Goal: Check status: Check status

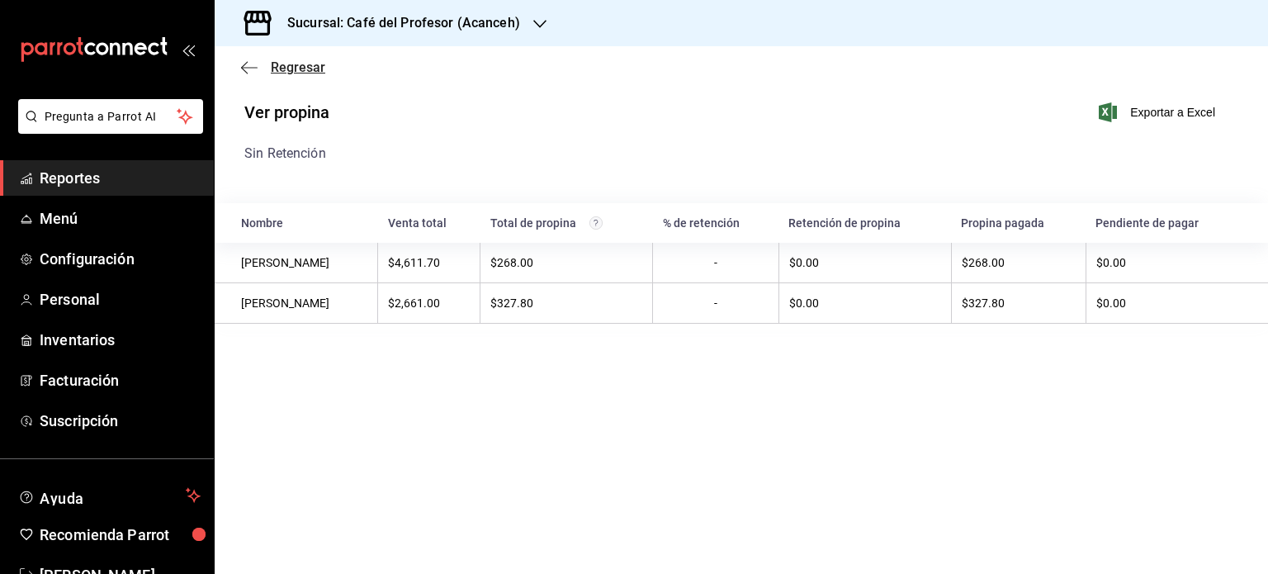
click at [268, 61] on span "Regresar" at bounding box center [283, 67] width 84 height 16
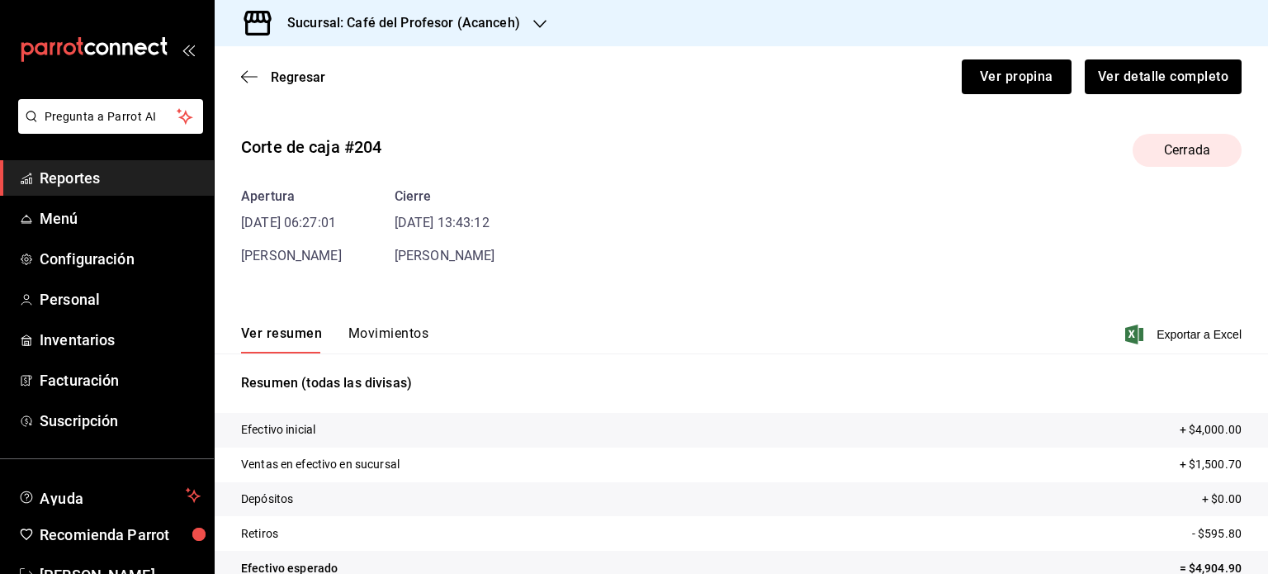
click at [509, 16] on h3 "Sucursal: Café del Profesor (Acanceh)" at bounding box center [397, 23] width 246 height 20
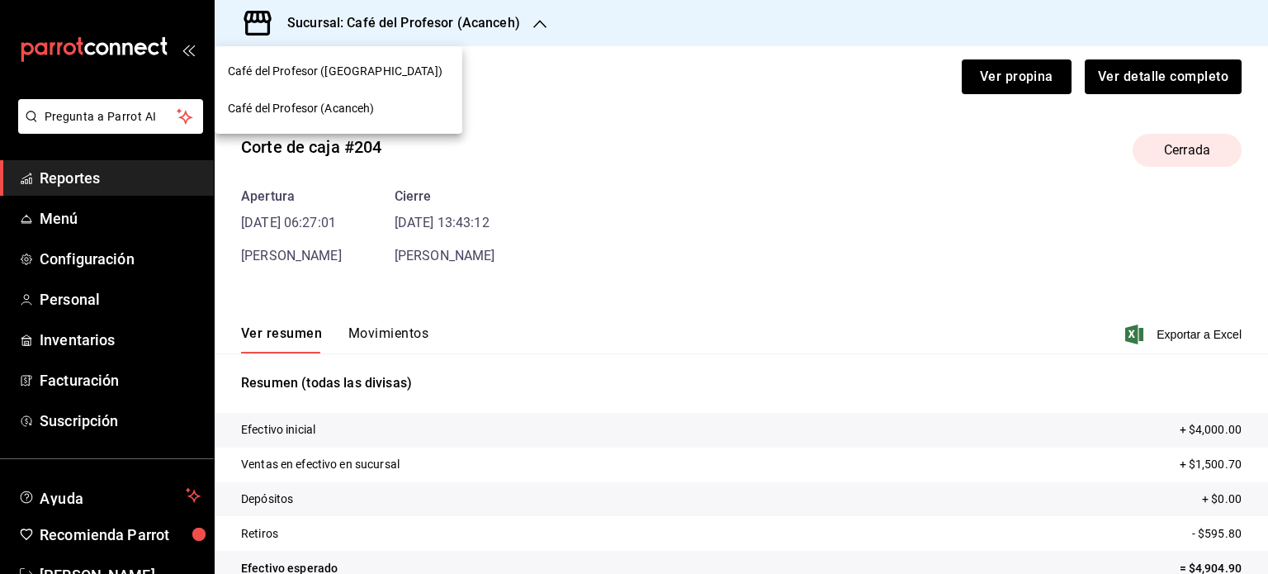
click at [555, 92] on div at bounding box center [634, 287] width 1268 height 574
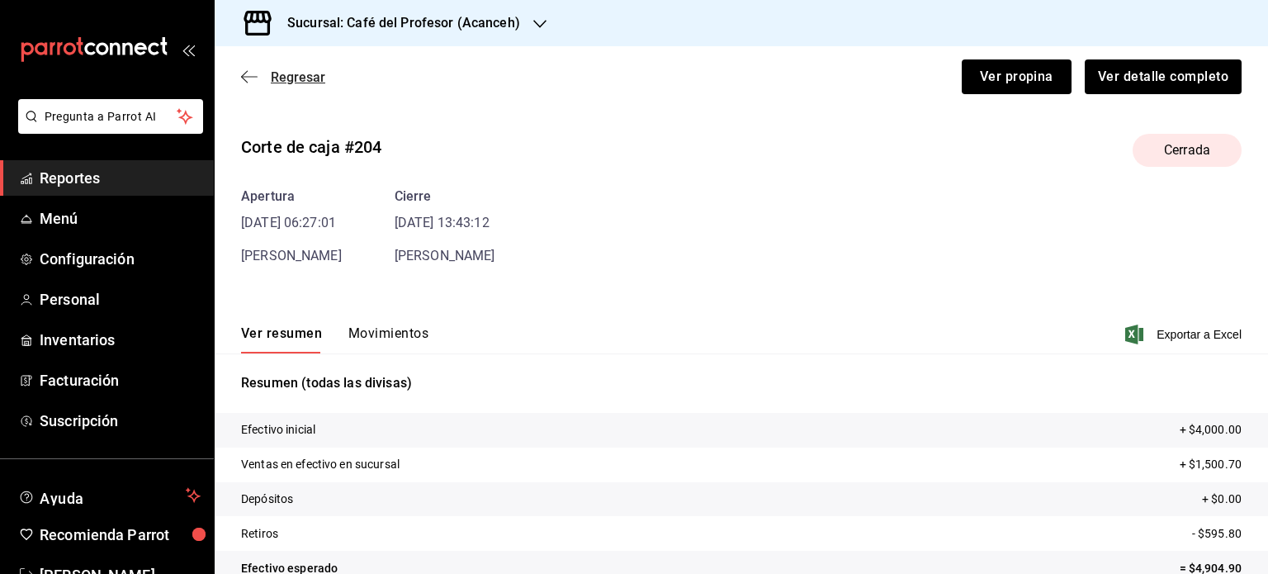
click at [271, 71] on span "Regresar" at bounding box center [298, 77] width 54 height 16
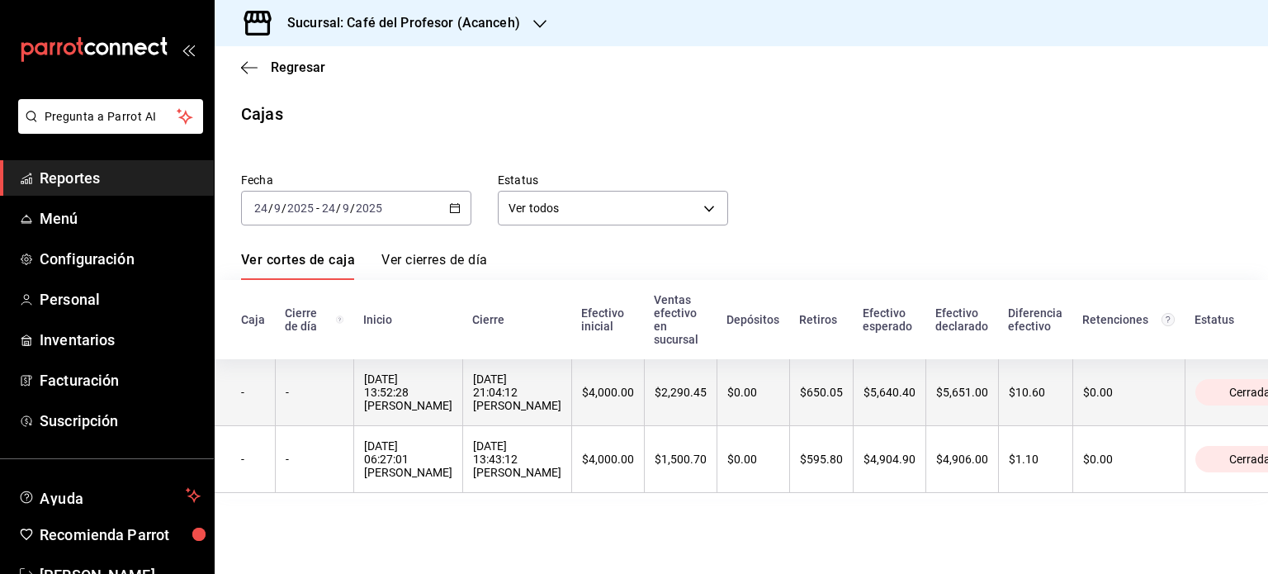
click at [571, 381] on th "$4,000.00" at bounding box center [607, 392] width 73 height 67
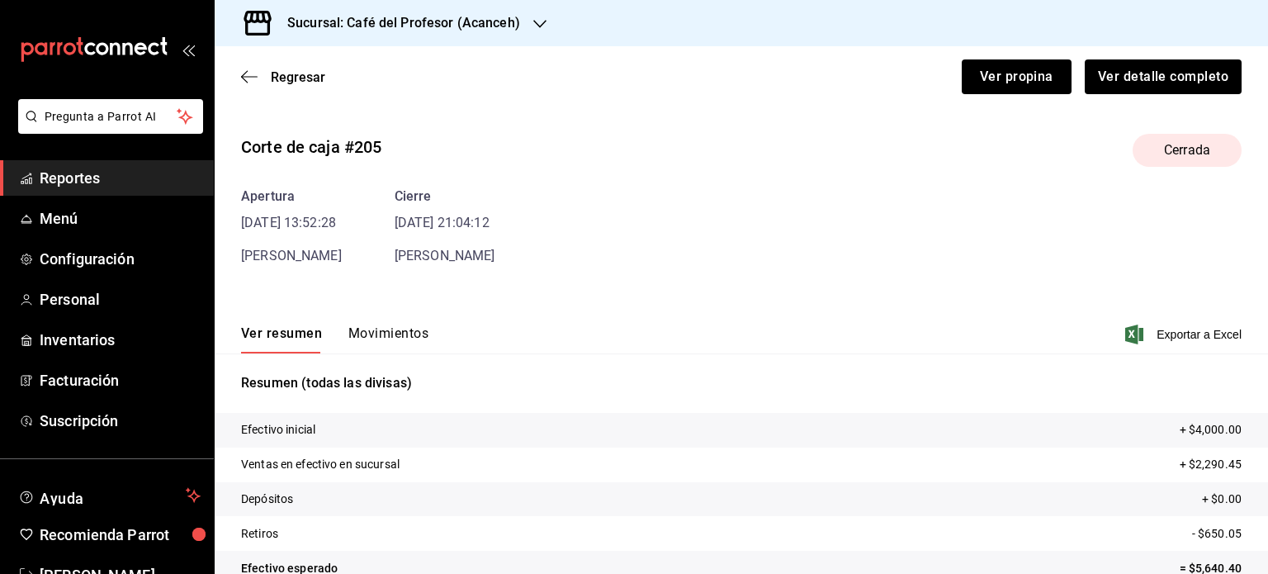
click at [632, 56] on div "Regresar Ver propina Ver detalle completo" at bounding box center [741, 76] width 1053 height 61
click at [632, 70] on button "Ver propina" at bounding box center [1017, 76] width 110 height 35
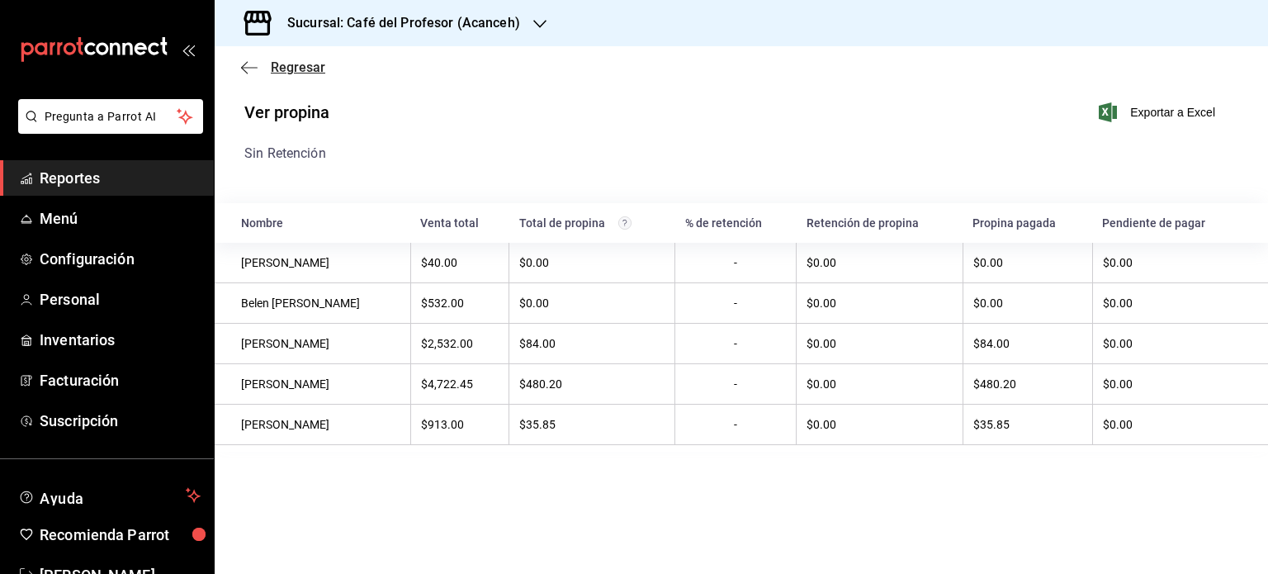
click at [305, 69] on span "Regresar" at bounding box center [298, 67] width 54 height 16
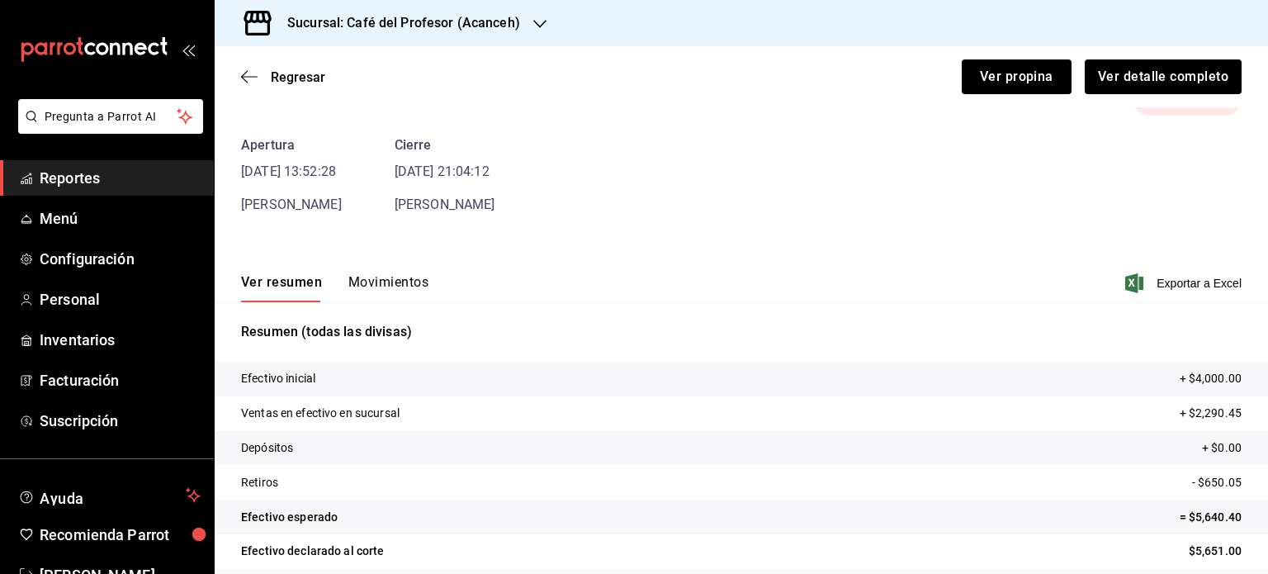
scroll to position [100, 0]
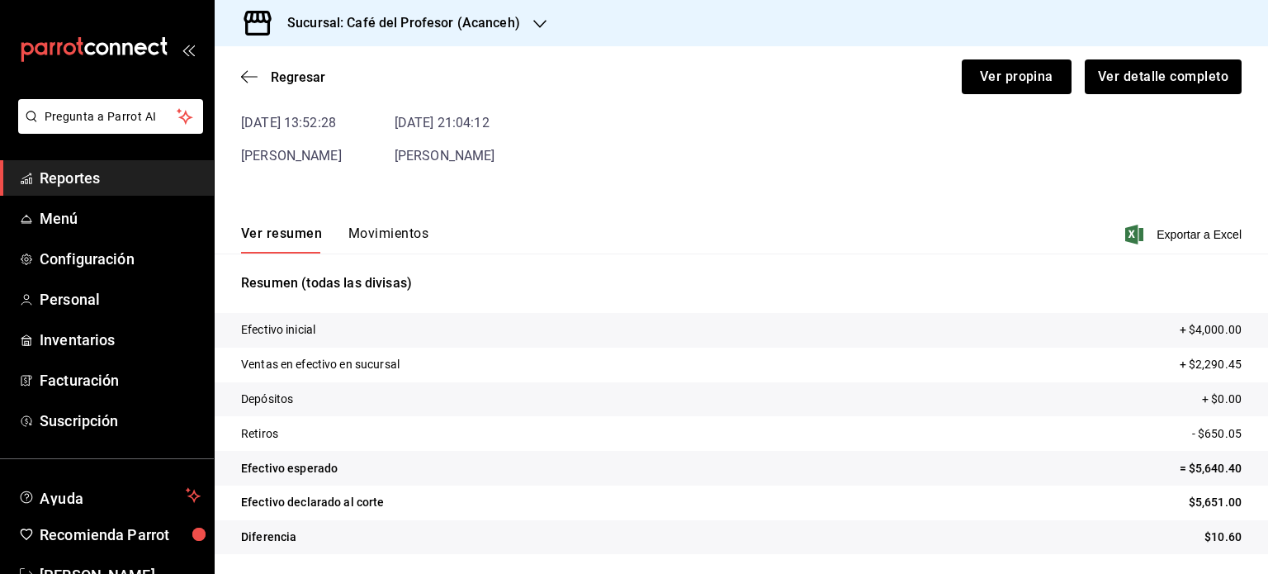
click at [377, 237] on button "Movimientos" at bounding box center [388, 239] width 80 height 28
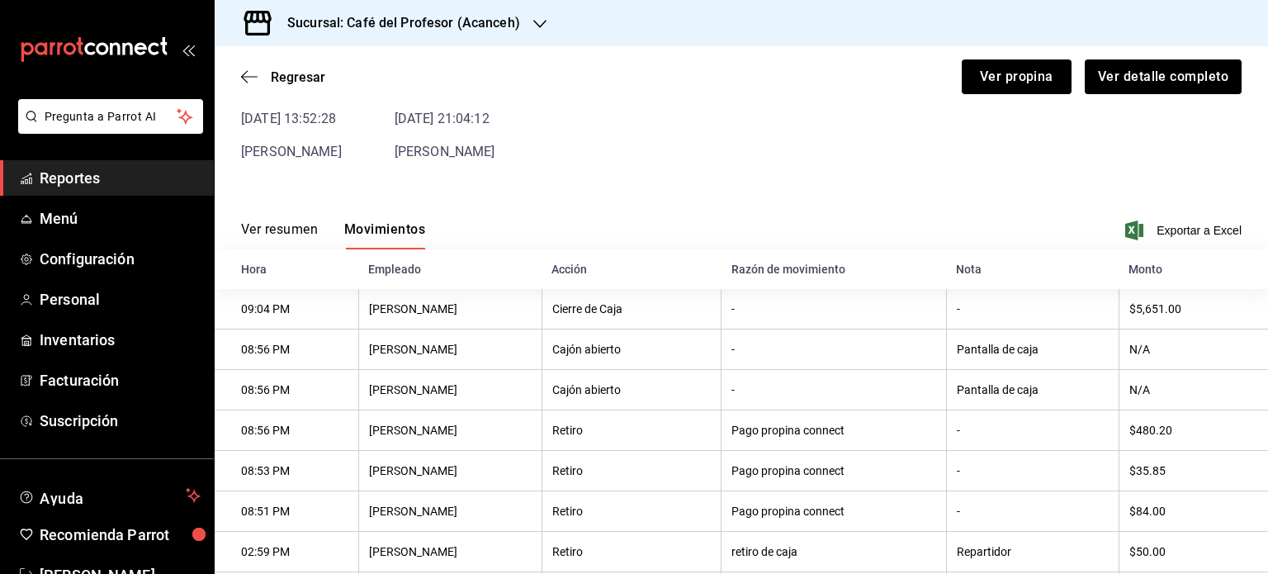
scroll to position [187, 0]
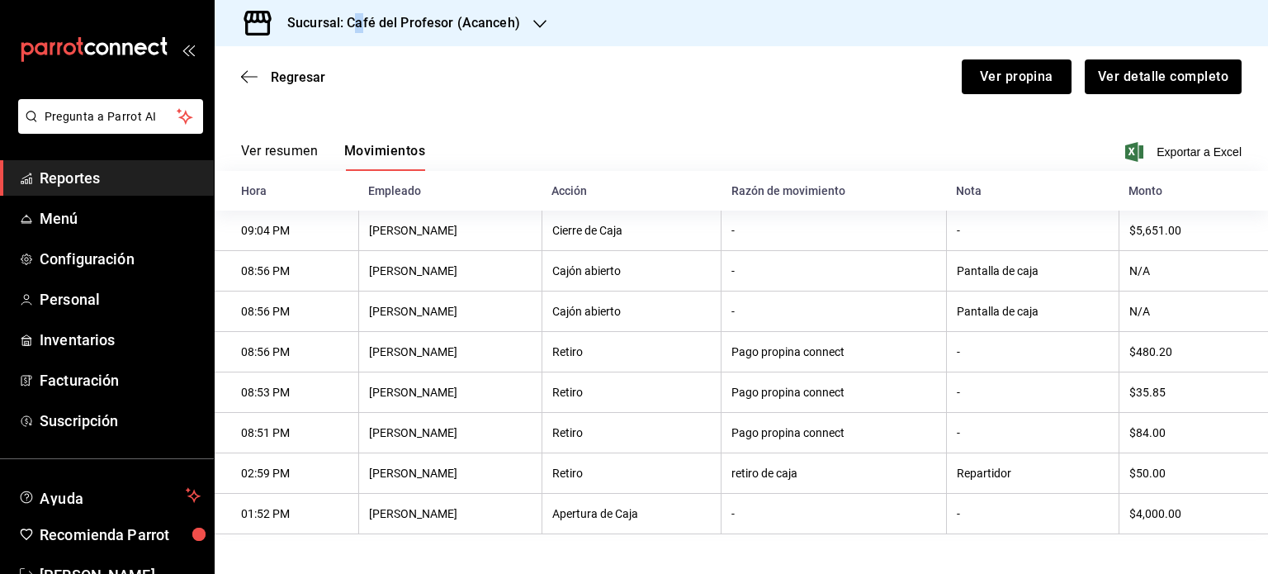
click at [360, 26] on h3 "Sucursal: Café del Profesor (Acanceh)" at bounding box center [397, 23] width 246 height 20
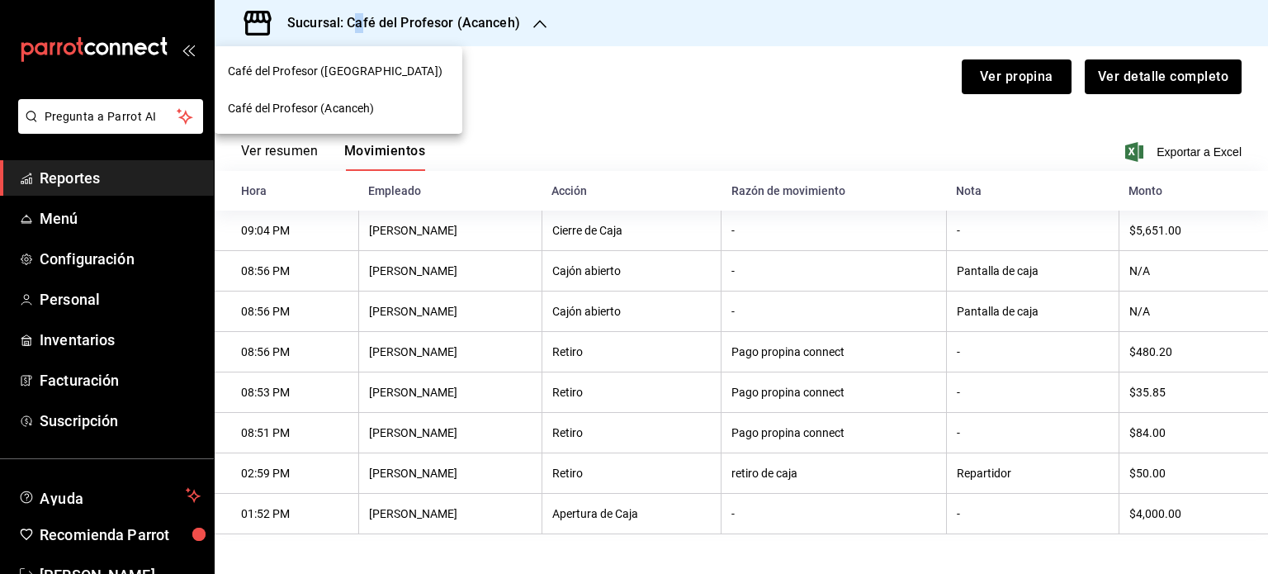
click at [347, 81] on div "Café del Profesor ([GEOGRAPHIC_DATA])" at bounding box center [339, 71] width 248 height 37
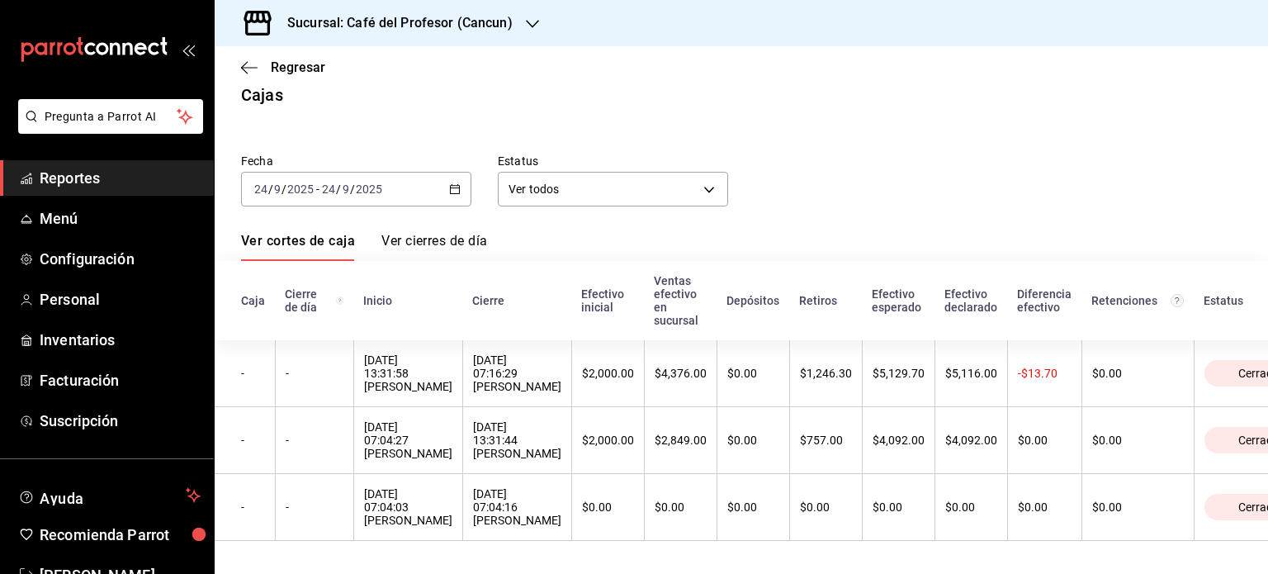
scroll to position [40, 0]
click at [446, 172] on div "[DATE] [DATE] - [DATE] [DATE]" at bounding box center [356, 189] width 230 height 35
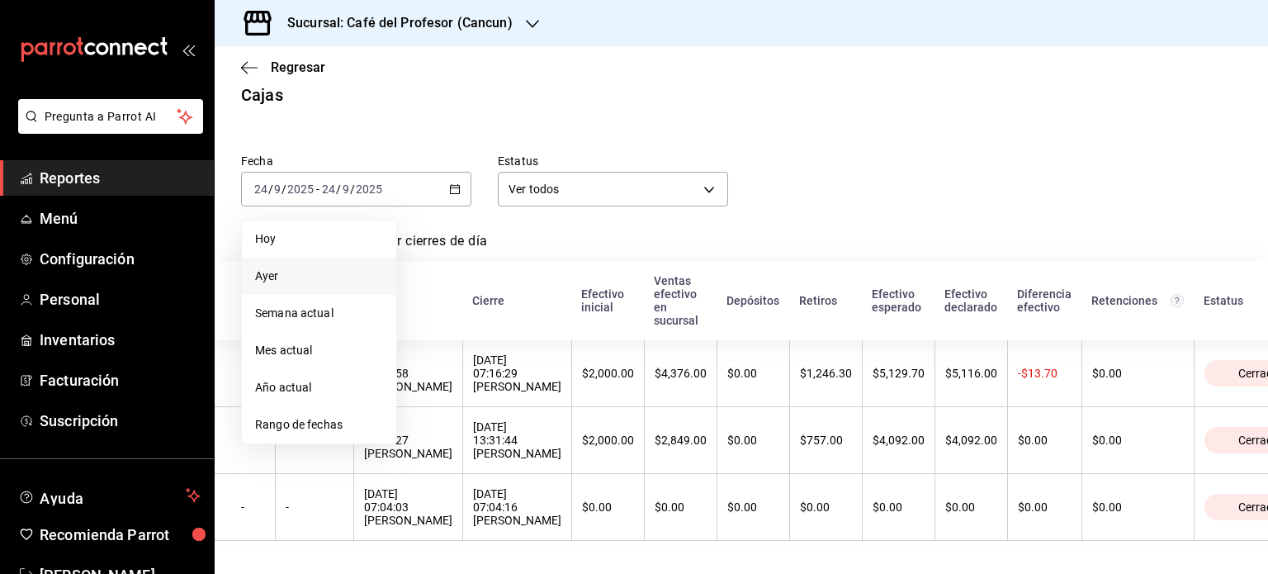
click at [300, 266] on li "Ayer" at bounding box center [319, 276] width 154 height 37
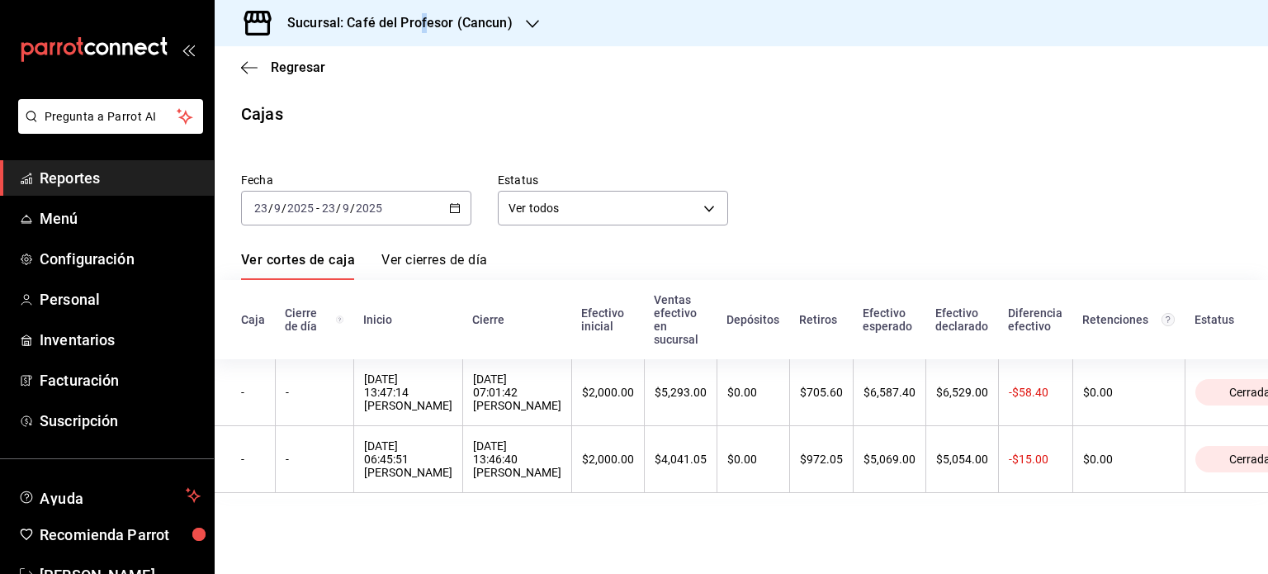
click at [423, 25] on h3 "Sucursal: Café del Profesor (Cancun)" at bounding box center [393, 23] width 239 height 20
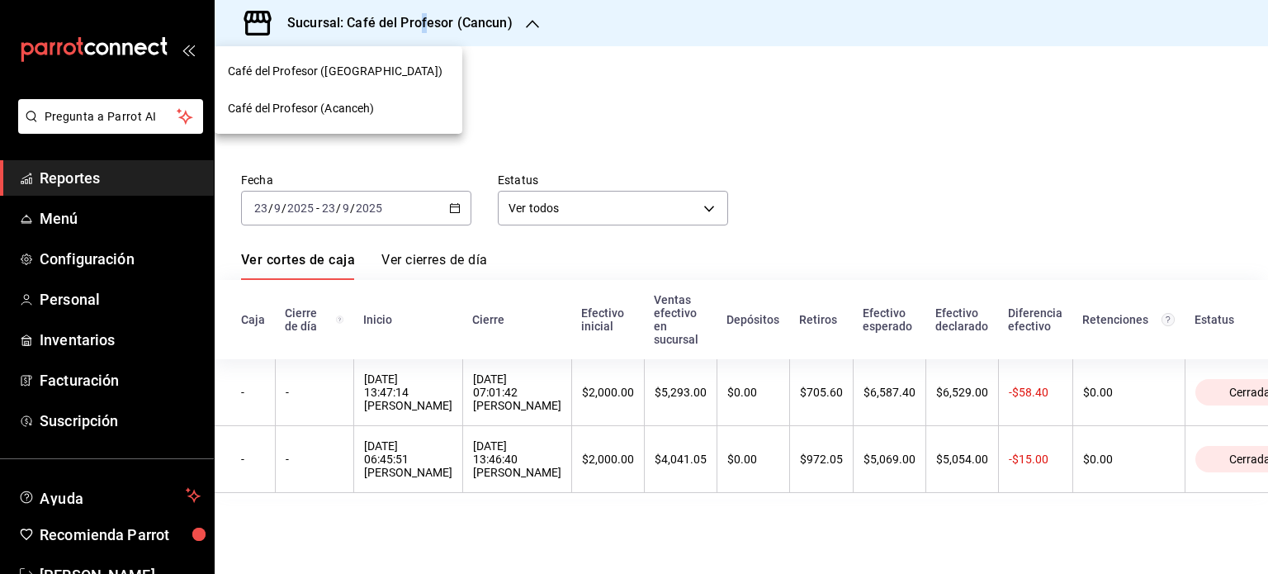
click at [323, 78] on span "Café del Profesor ([GEOGRAPHIC_DATA])" at bounding box center [335, 71] width 215 height 17
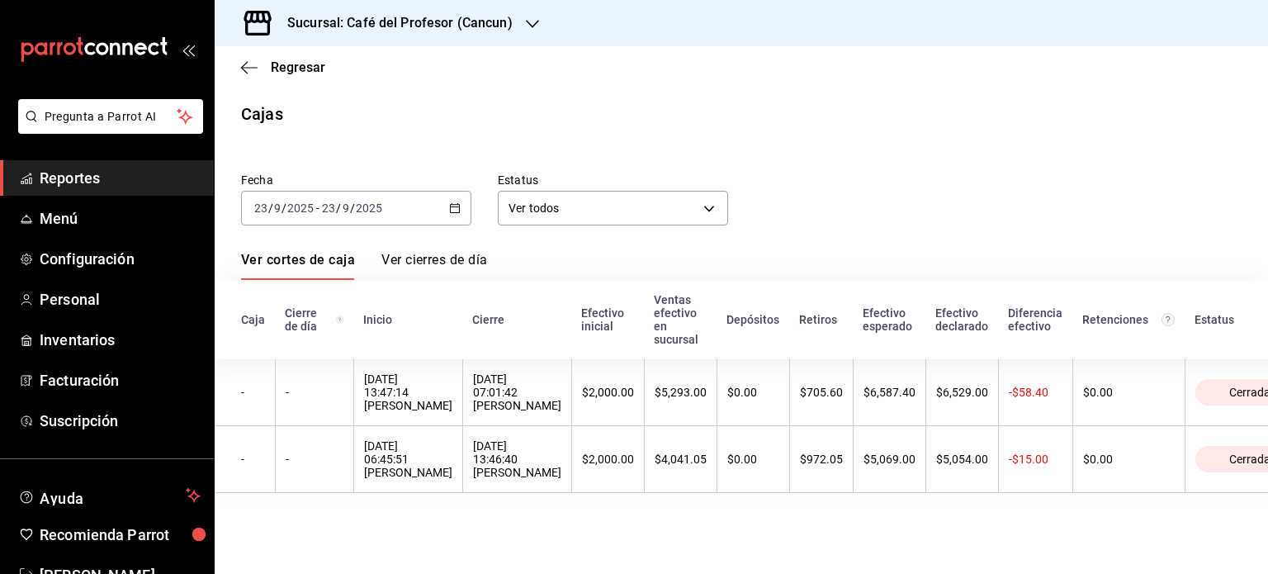
click at [409, 20] on h3 "Sucursal: Café del Profesor (Cancun)" at bounding box center [393, 23] width 239 height 20
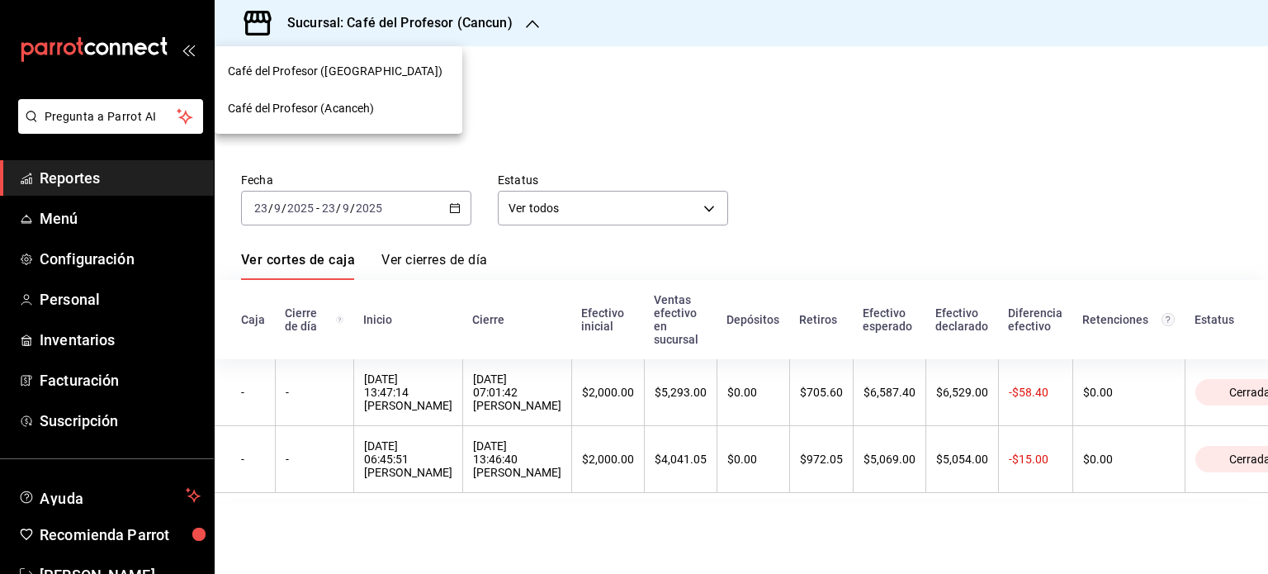
click at [299, 115] on span "Café del Profesor (Acanceh)" at bounding box center [301, 108] width 147 height 17
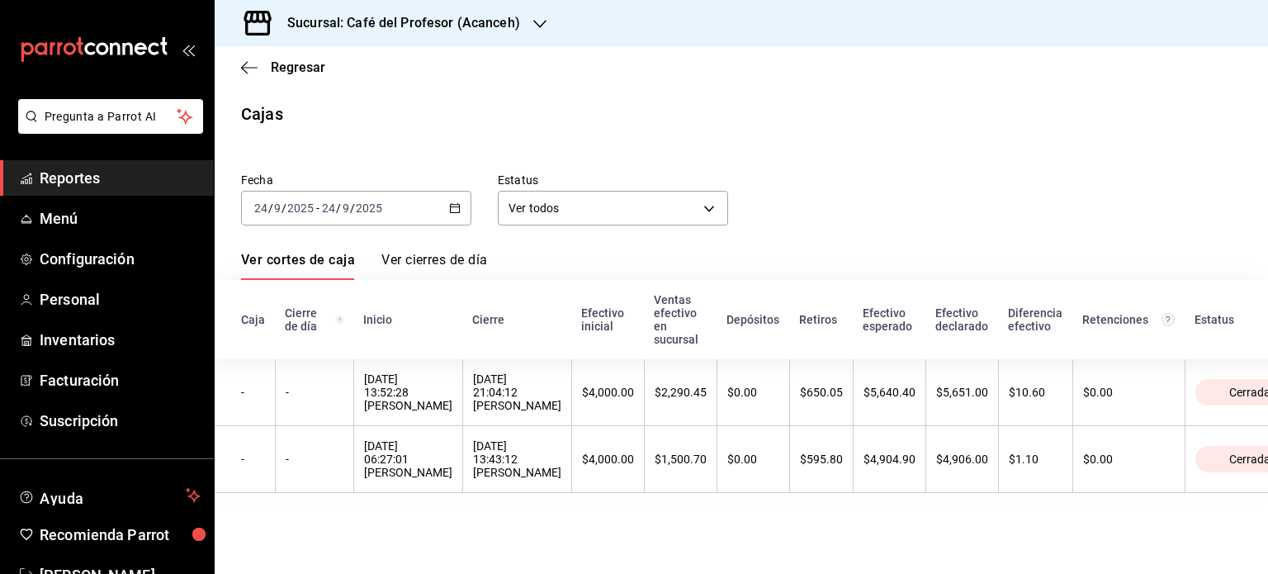
click at [416, 31] on h3 "Sucursal: Café del Profesor (Acanceh)" at bounding box center [397, 23] width 246 height 20
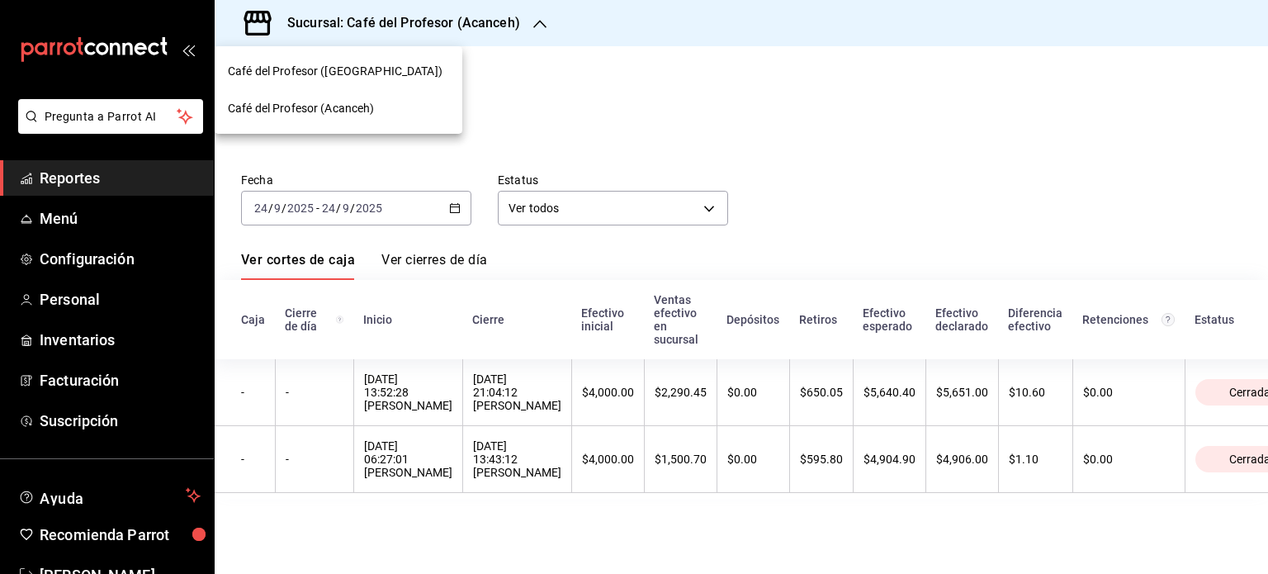
click at [338, 209] on div at bounding box center [634, 287] width 1268 height 574
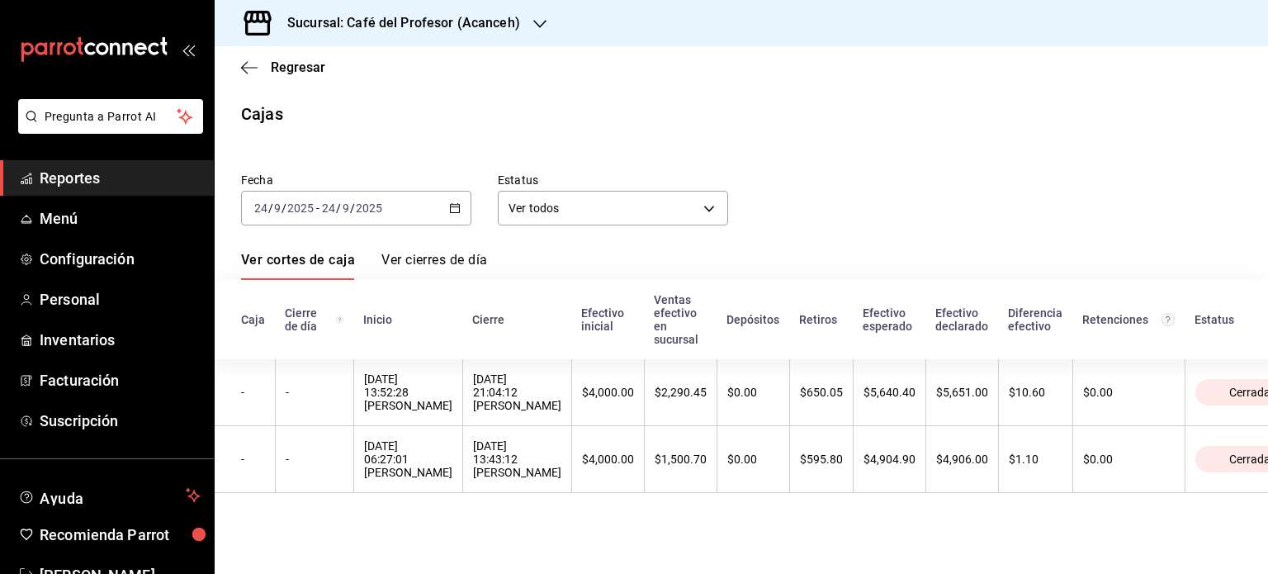
click at [403, 213] on div "[DATE] [DATE] - [DATE] [DATE]" at bounding box center [356, 208] width 230 height 35
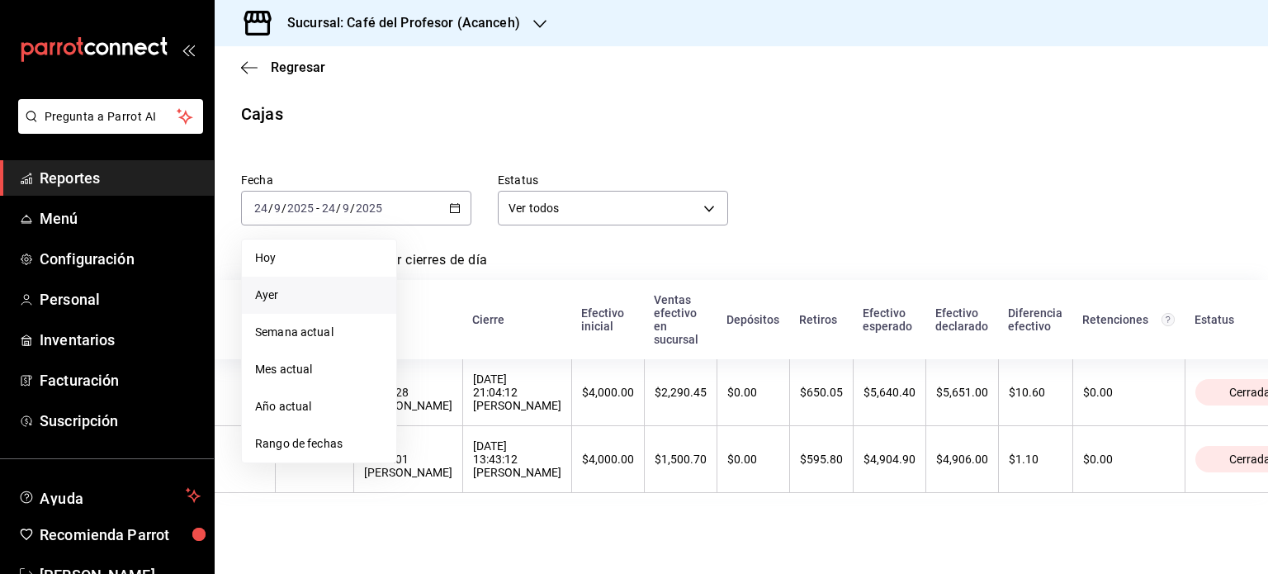
click at [272, 305] on li "Ayer" at bounding box center [319, 295] width 154 height 37
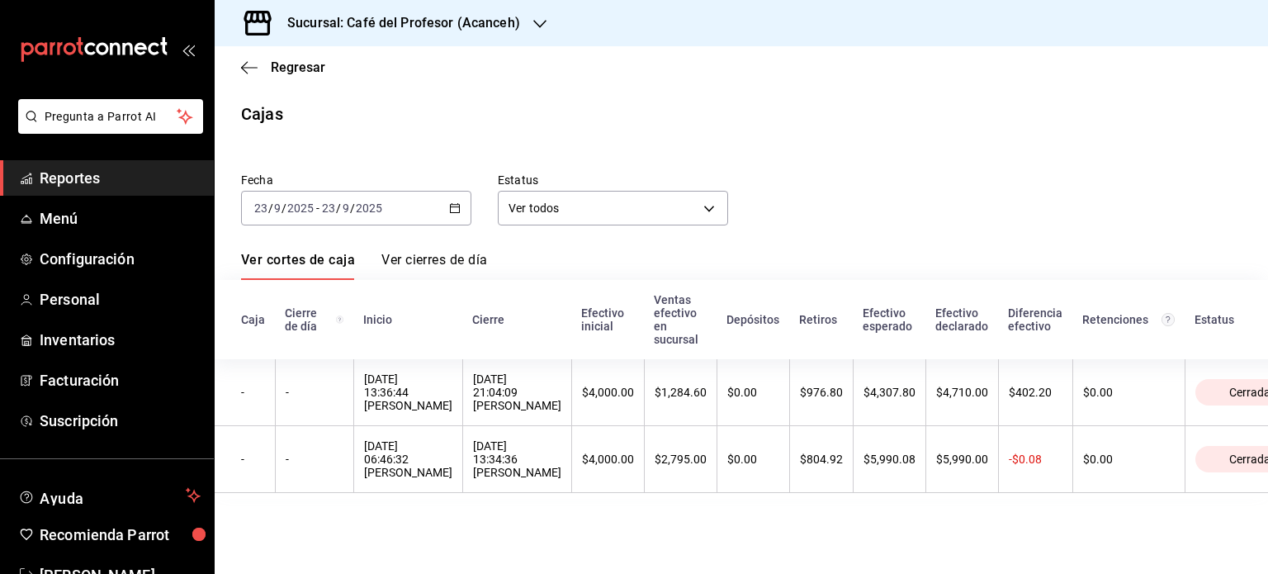
click at [453, 209] on icon "button" at bounding box center [455, 208] width 12 height 12
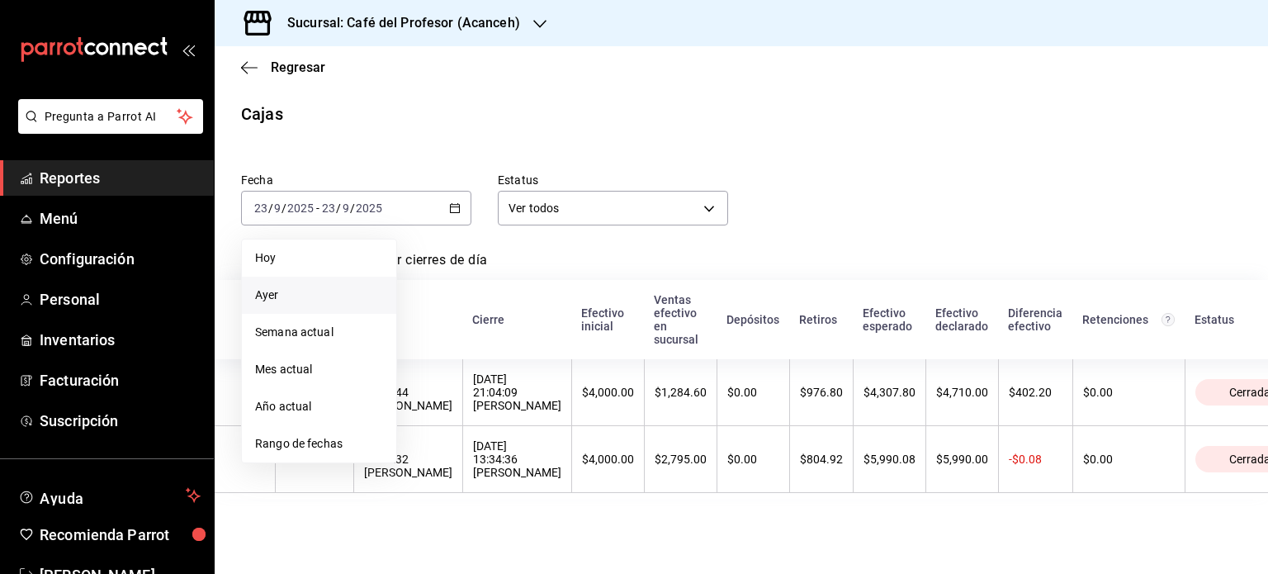
click at [324, 293] on span "Ayer" at bounding box center [319, 294] width 128 height 17
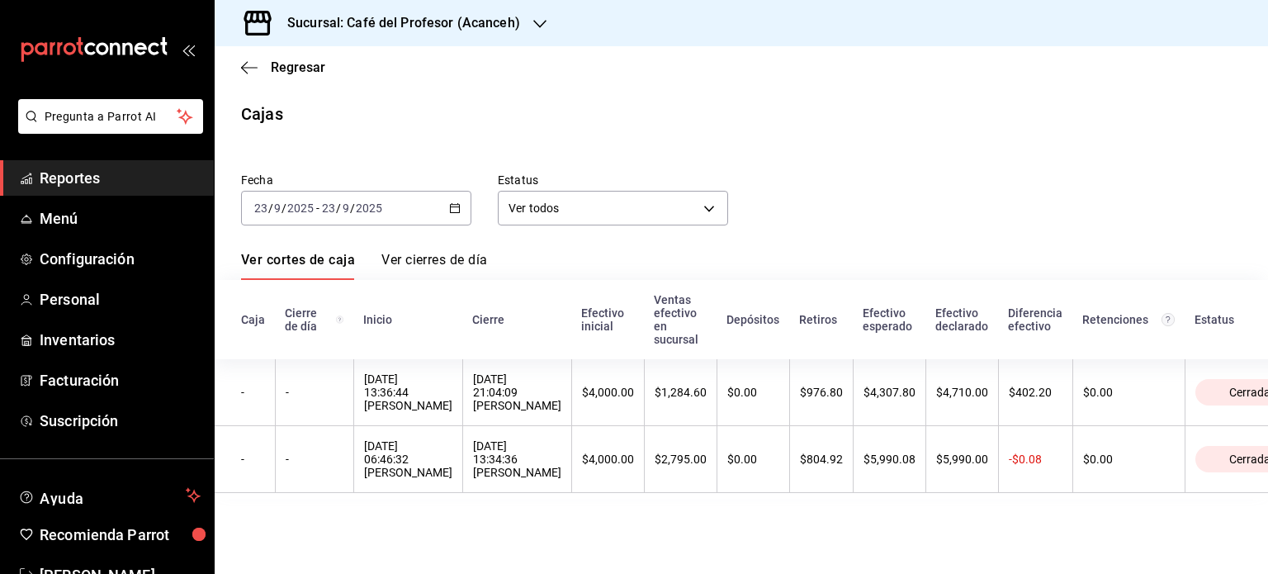
click at [433, 204] on div "[DATE] [DATE] - [DATE] [DATE]" at bounding box center [356, 208] width 230 height 35
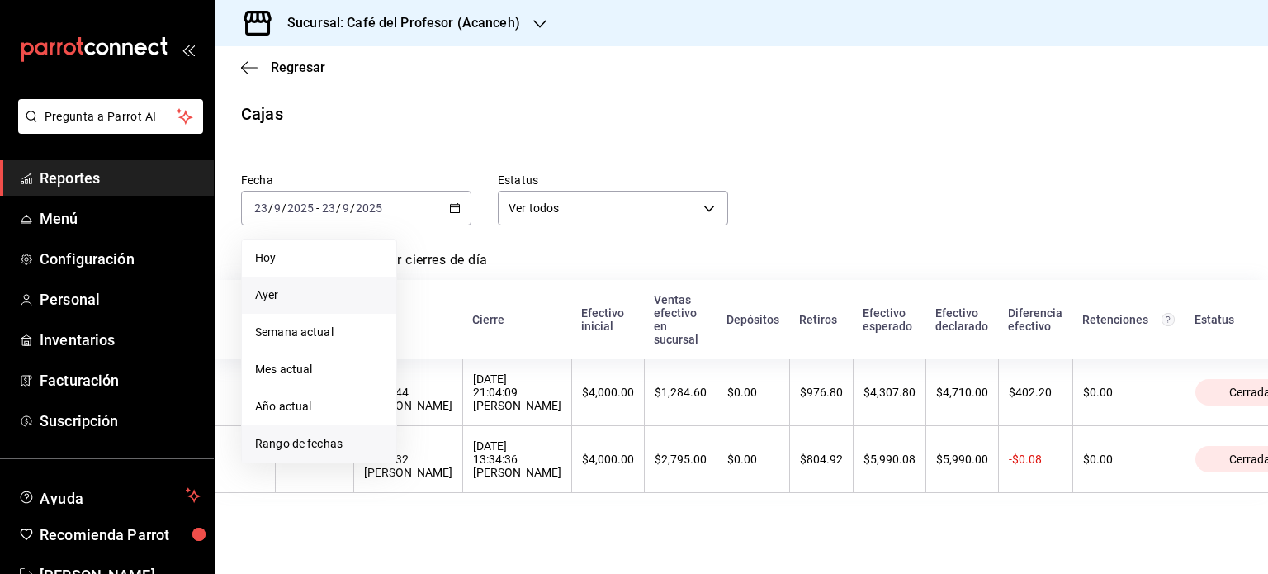
click at [273, 442] on span "Rango de fechas" at bounding box center [319, 443] width 128 height 17
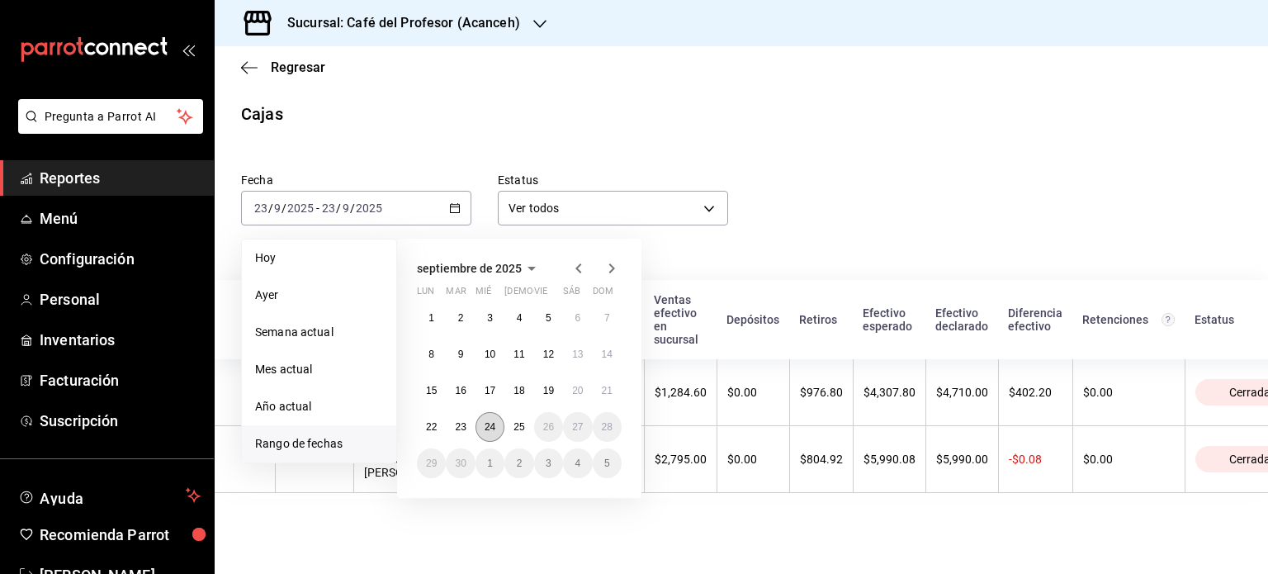
click at [491, 433] on button "24" at bounding box center [489, 427] width 29 height 30
click at [491, 428] on abbr "24" at bounding box center [490, 427] width 11 height 12
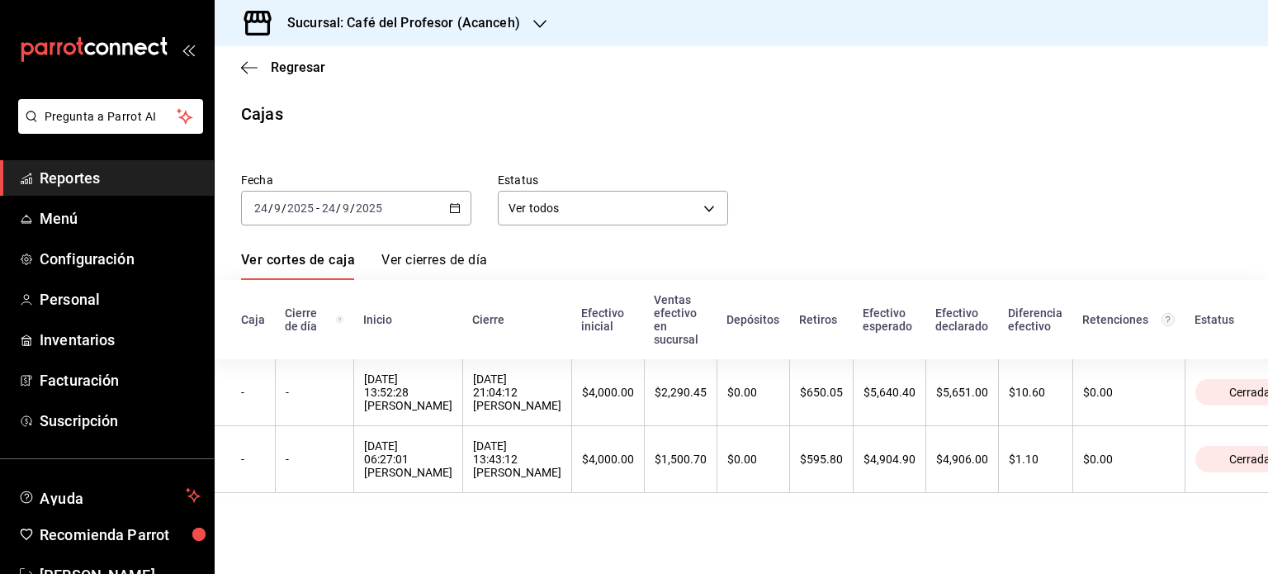
click at [491, 426] on th "[DATE] 21:04:12 [PERSON_NAME]" at bounding box center [516, 392] width 109 height 67
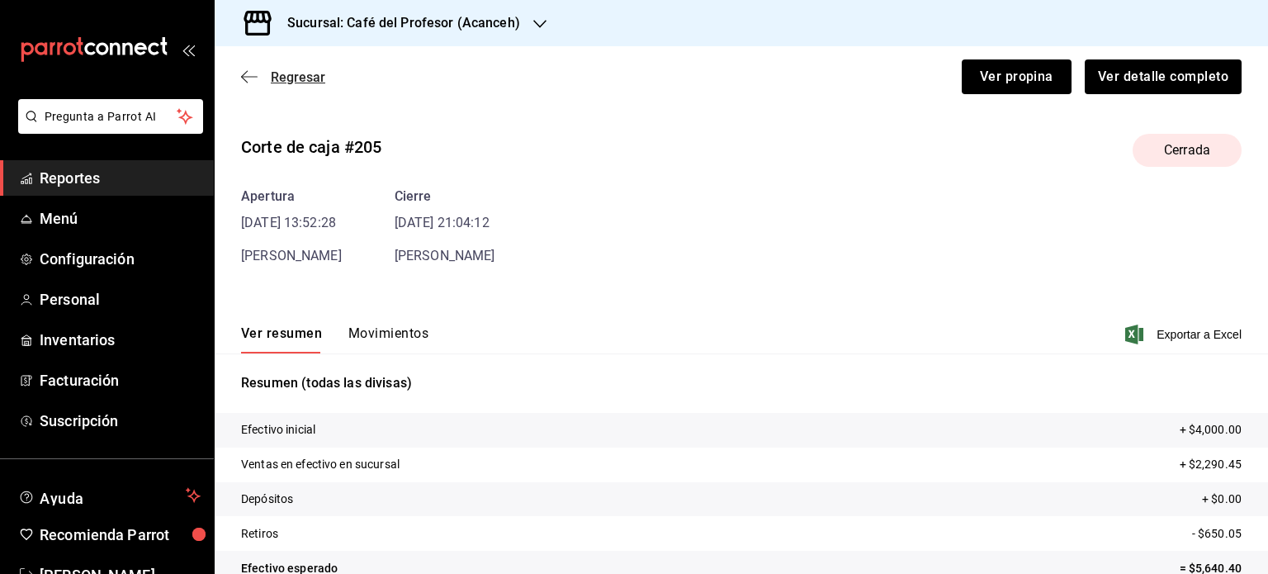
click at [267, 83] on span "Regresar" at bounding box center [283, 77] width 84 height 16
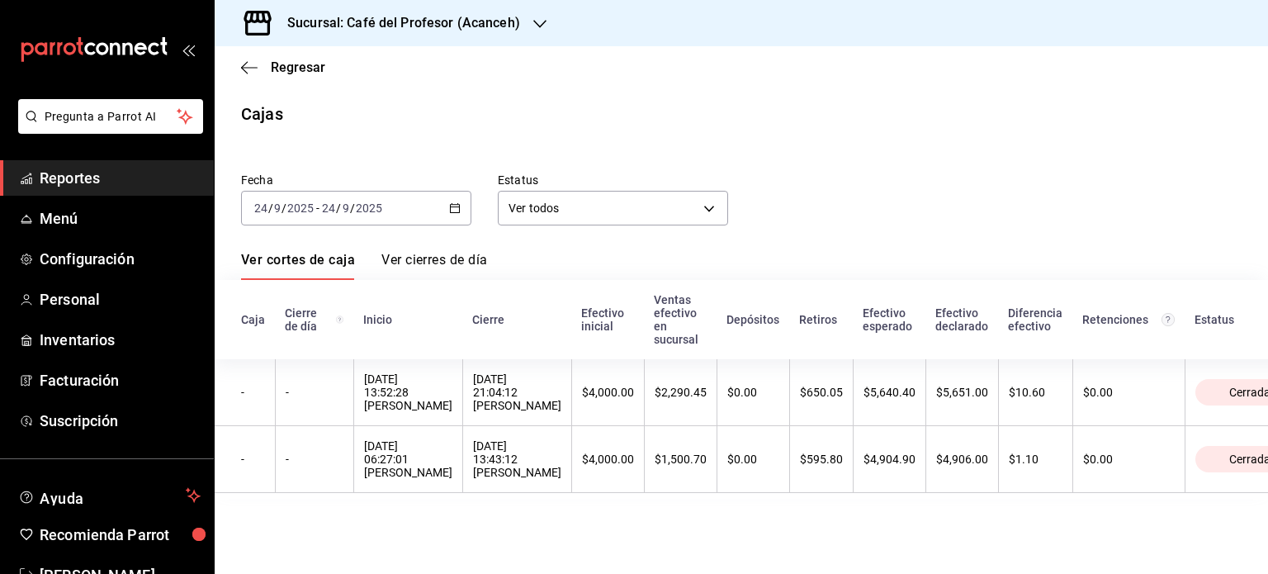
click at [381, 26] on h3 "Sucursal: Café del Profesor (Acanceh)" at bounding box center [397, 23] width 246 height 20
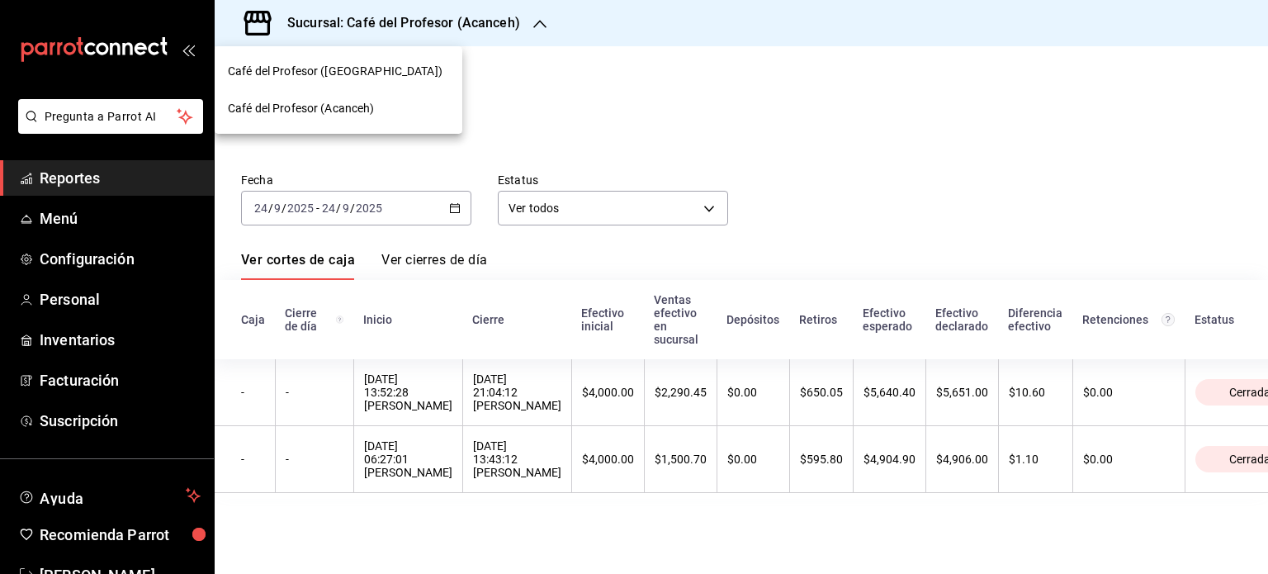
click at [356, 86] on div "Café del Profesor ([GEOGRAPHIC_DATA])" at bounding box center [339, 71] width 248 height 37
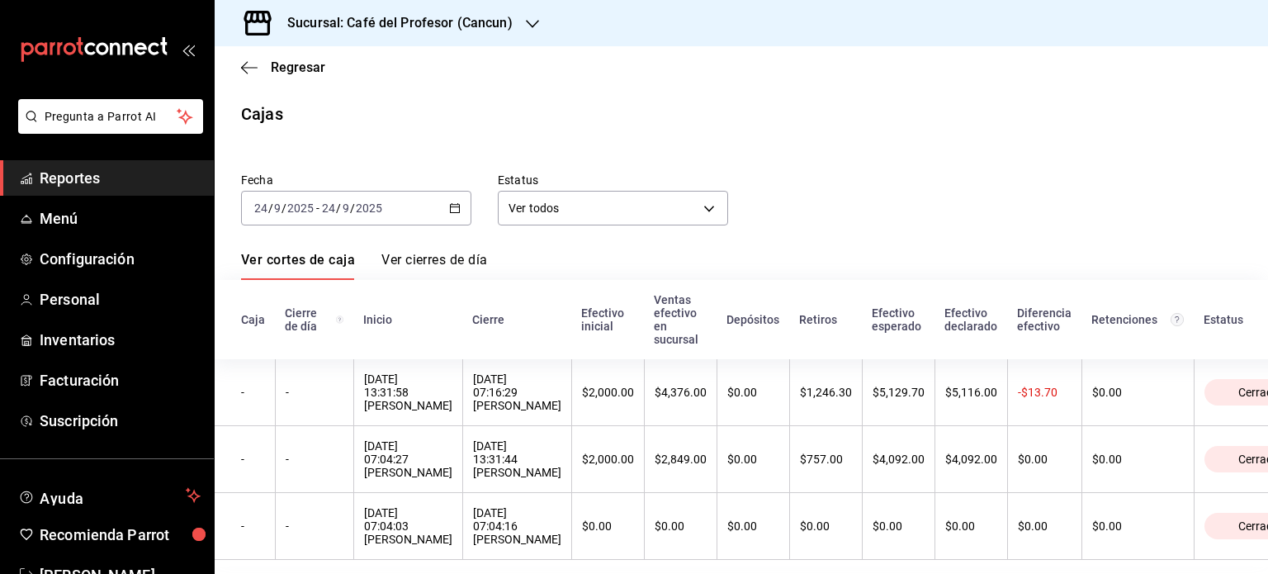
click at [414, 213] on div "[DATE] [DATE] - [DATE] [DATE]" at bounding box center [356, 208] width 230 height 35
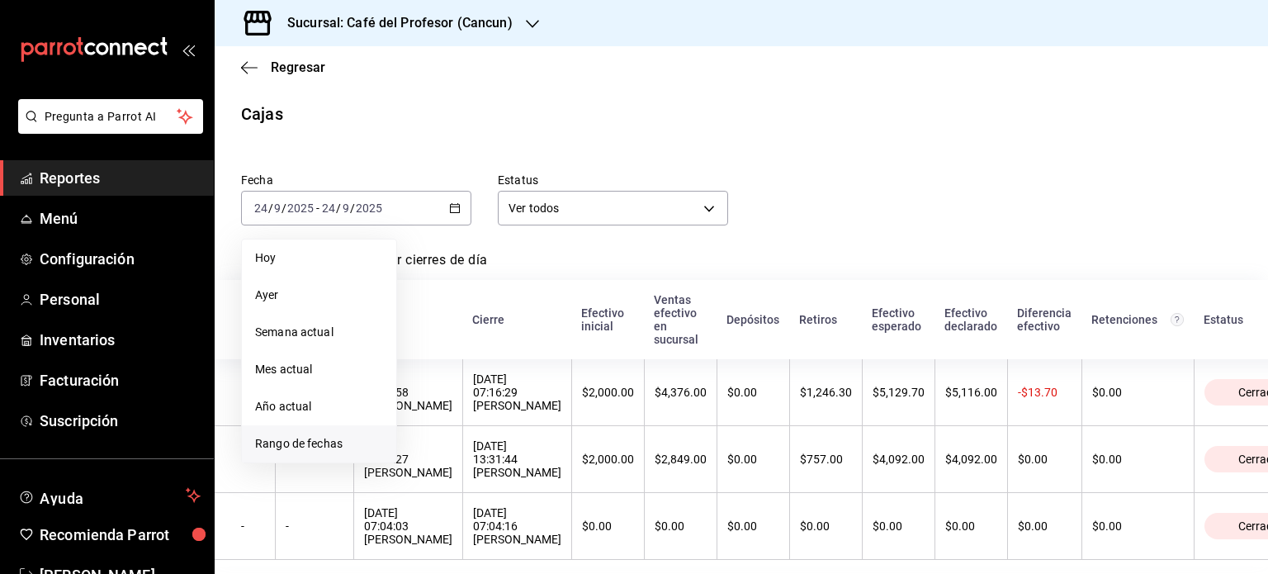
click at [286, 447] on span "Rango de fechas" at bounding box center [319, 443] width 128 height 17
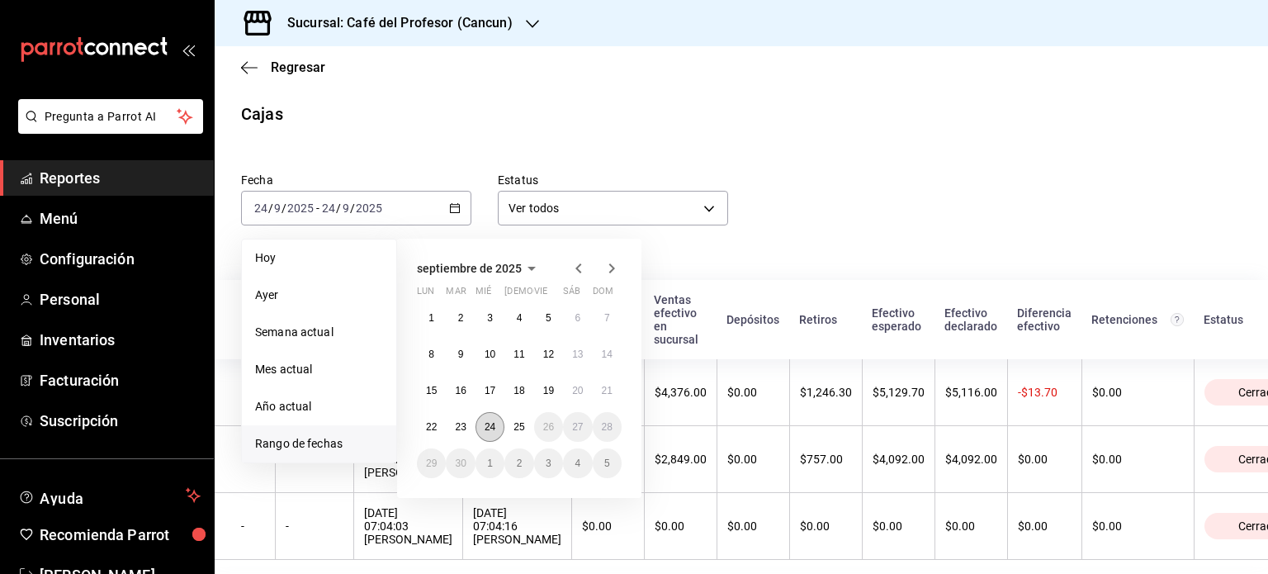
click at [486, 427] on abbr "24" at bounding box center [490, 427] width 11 height 12
click at [490, 427] on abbr "24" at bounding box center [490, 427] width 11 height 12
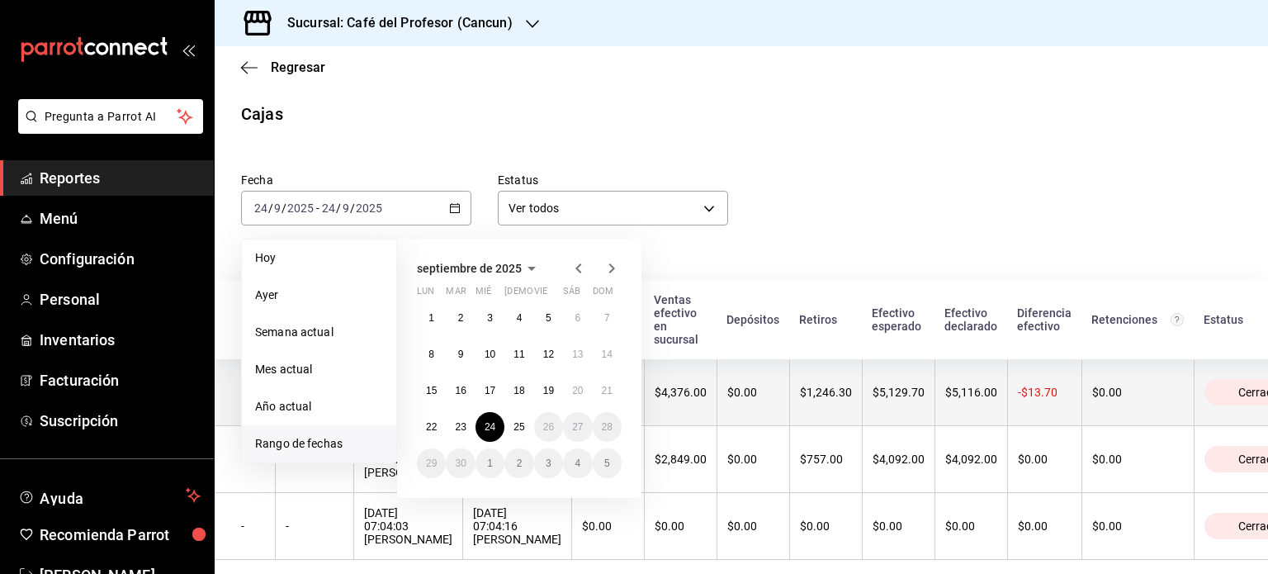
click at [490, 426] on th "[DATE] 07:16:29 [PERSON_NAME]" at bounding box center [516, 392] width 109 height 67
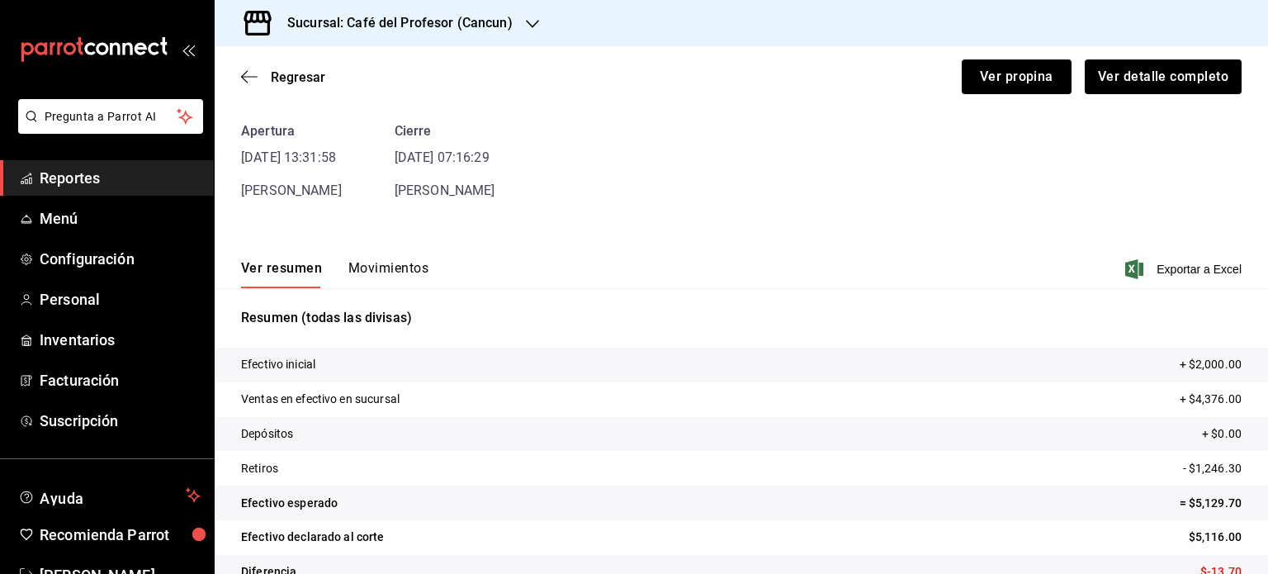
scroll to position [100, 0]
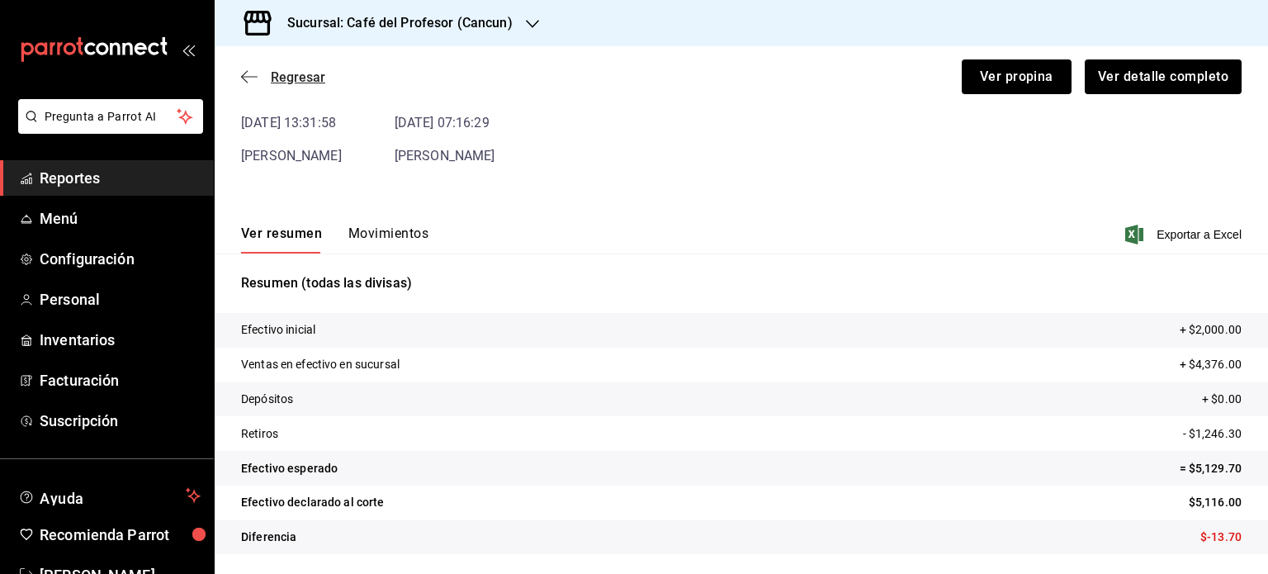
click at [289, 81] on span "Regresar" at bounding box center [298, 77] width 54 height 16
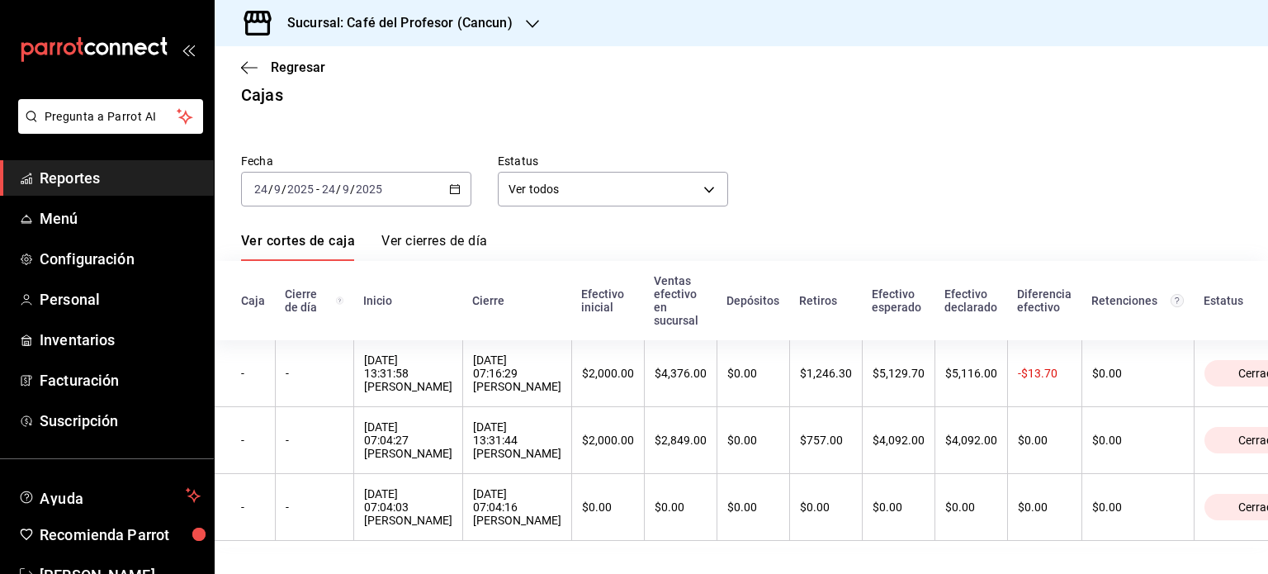
scroll to position [40, 0]
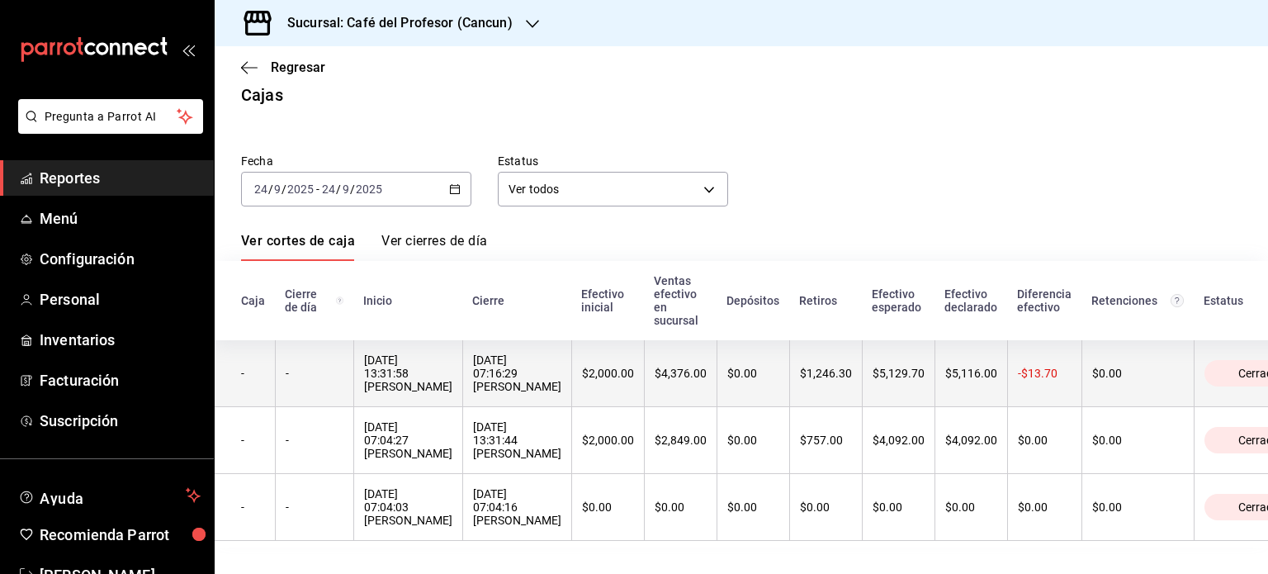
click at [632, 369] on th "$2,000.00" at bounding box center [607, 373] width 73 height 67
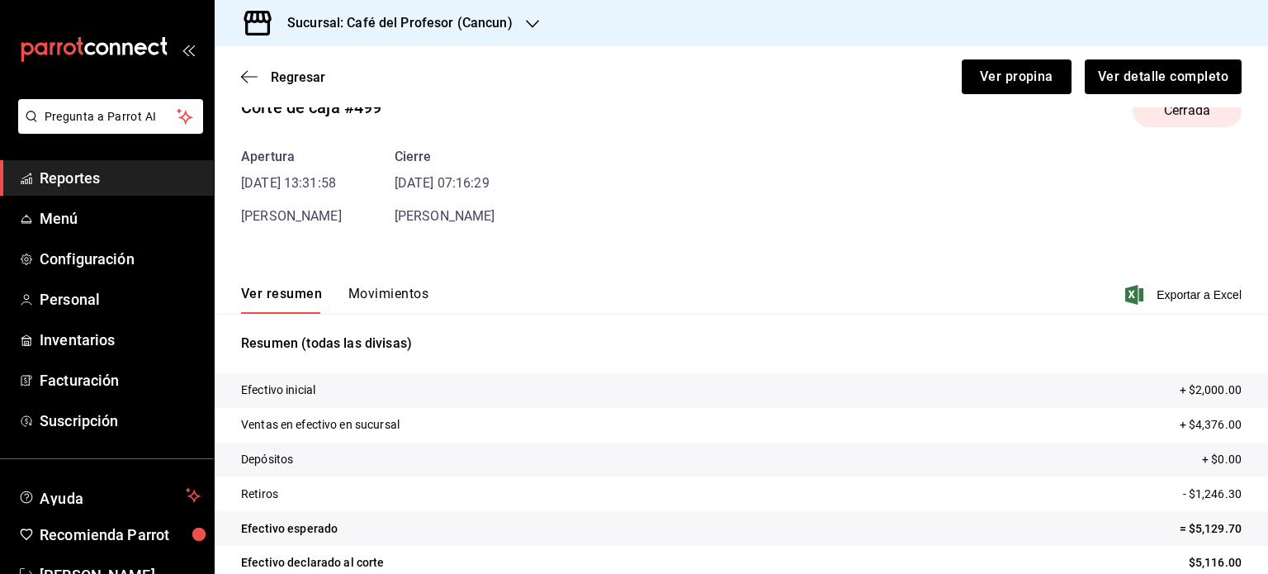
scroll to position [29, 0]
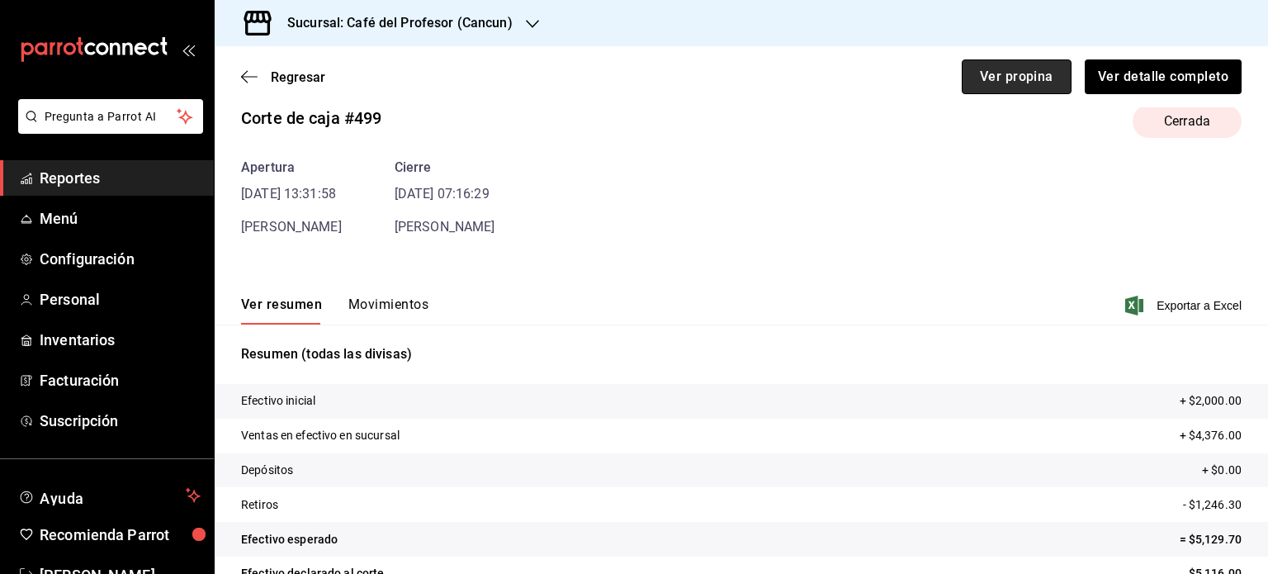
click at [632, 73] on button "Ver propina" at bounding box center [1017, 76] width 110 height 35
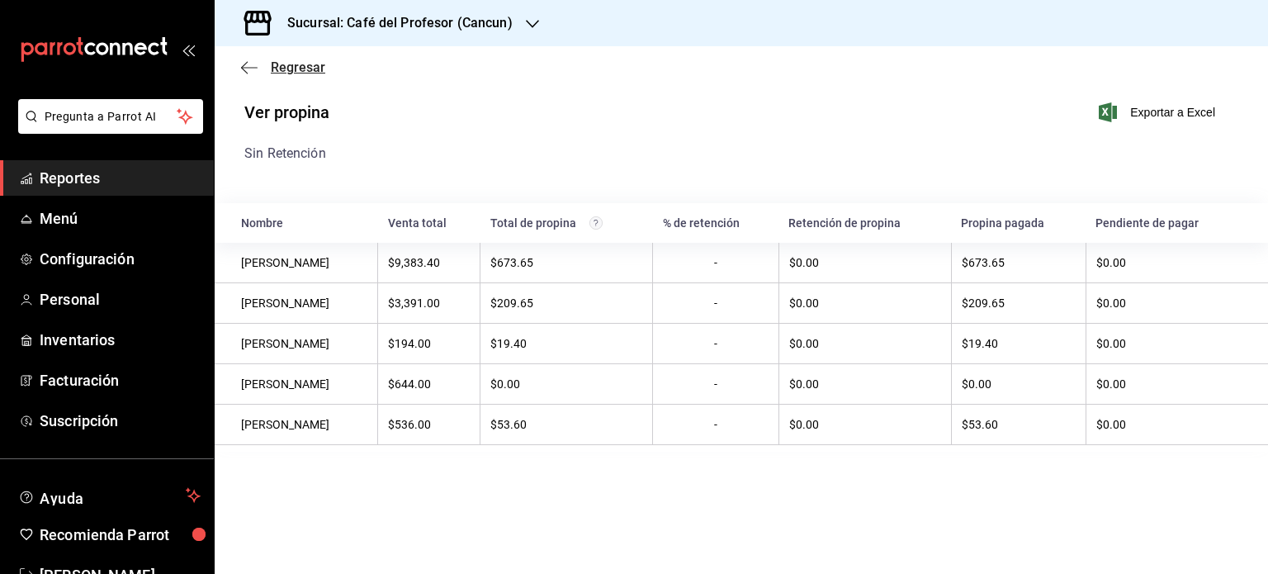
click at [249, 70] on icon "button" at bounding box center [249, 67] width 17 height 15
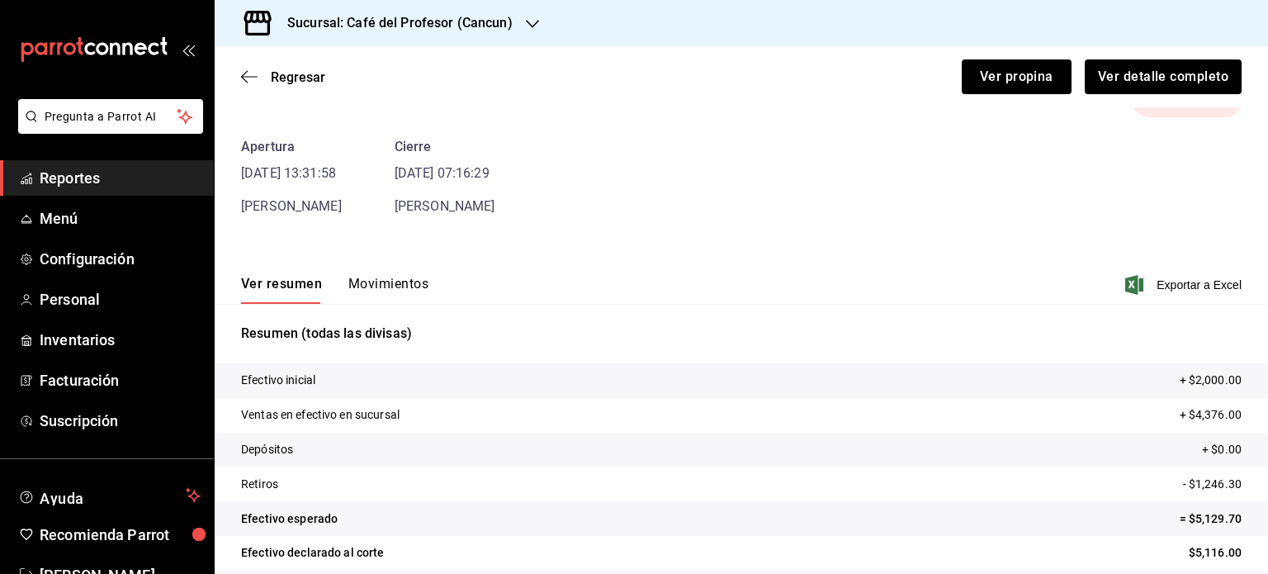
scroll to position [100, 0]
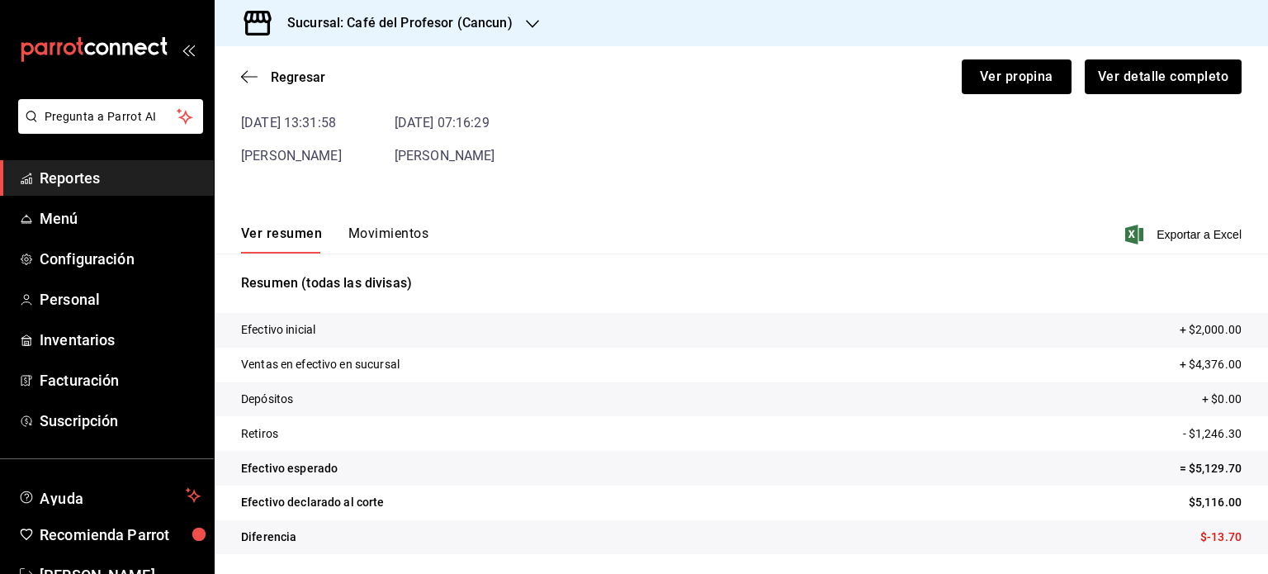
click at [393, 239] on button "Movimientos" at bounding box center [388, 239] width 80 height 28
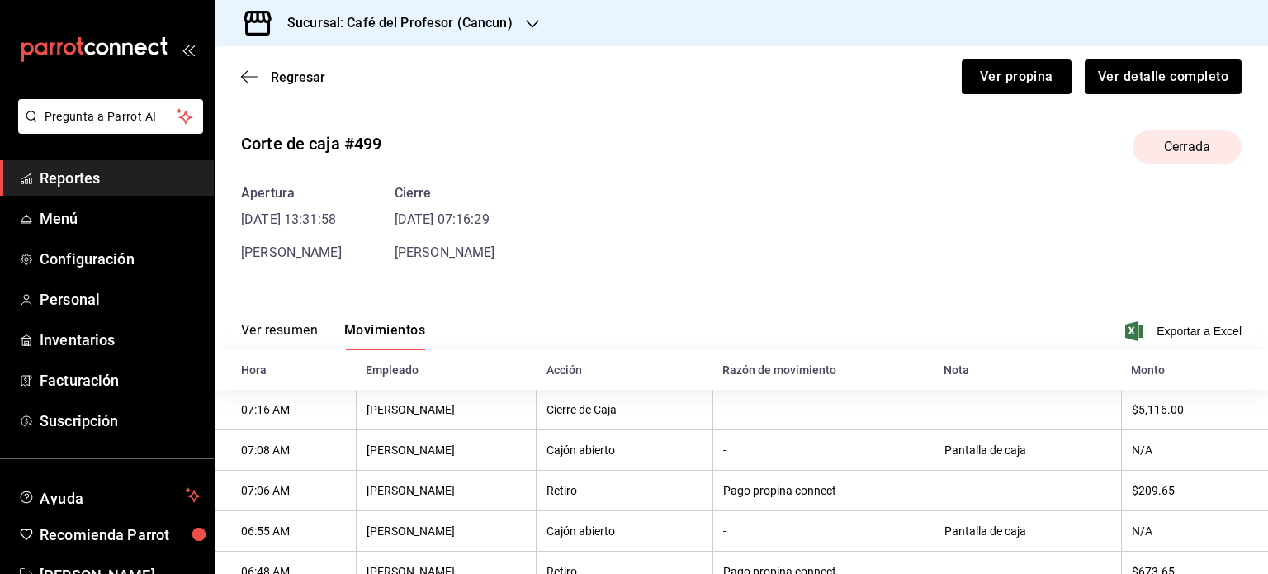
scroll to position [0, 0]
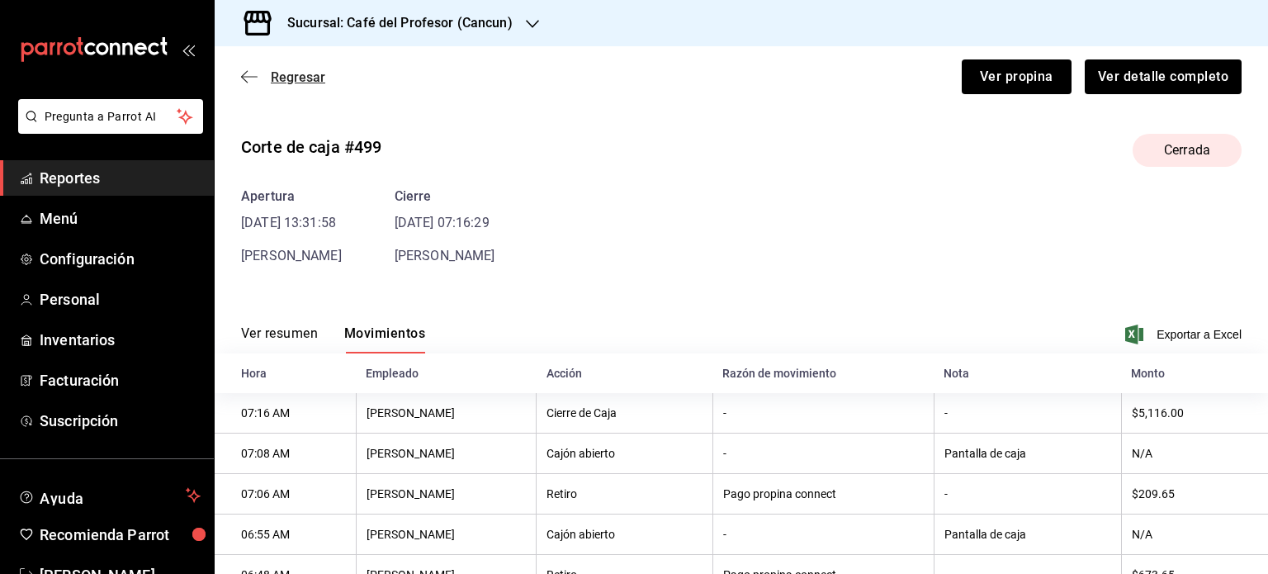
click at [269, 78] on span "Regresar" at bounding box center [283, 77] width 84 height 16
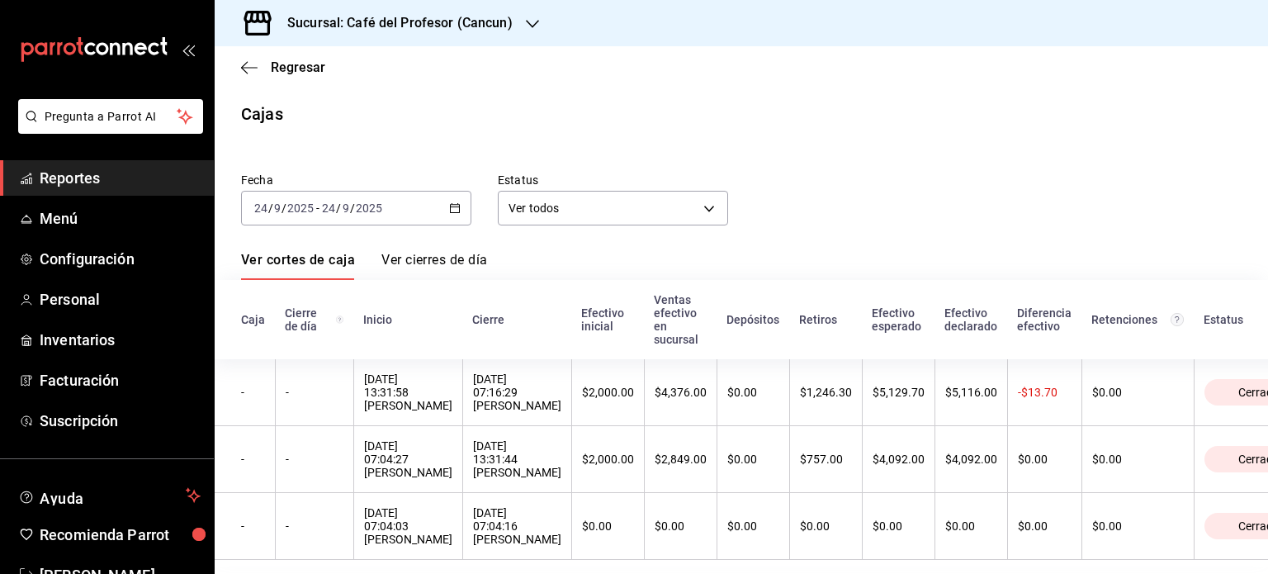
scroll to position [40, 0]
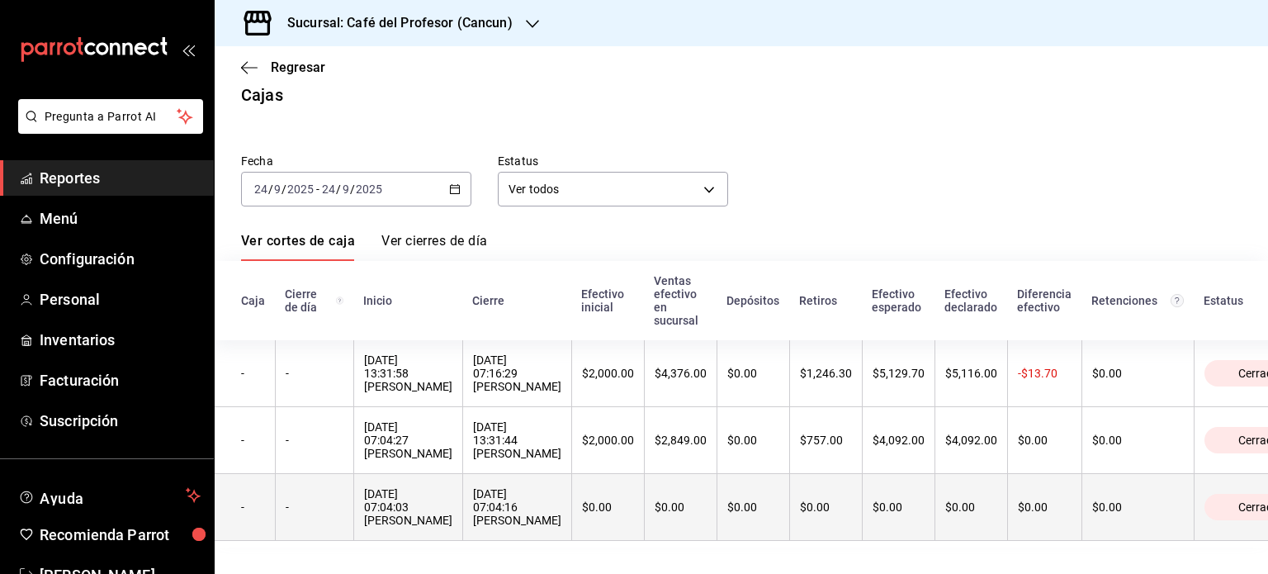
click at [571, 513] on th "[DATE] 07:04:16 [PERSON_NAME]" at bounding box center [516, 507] width 109 height 67
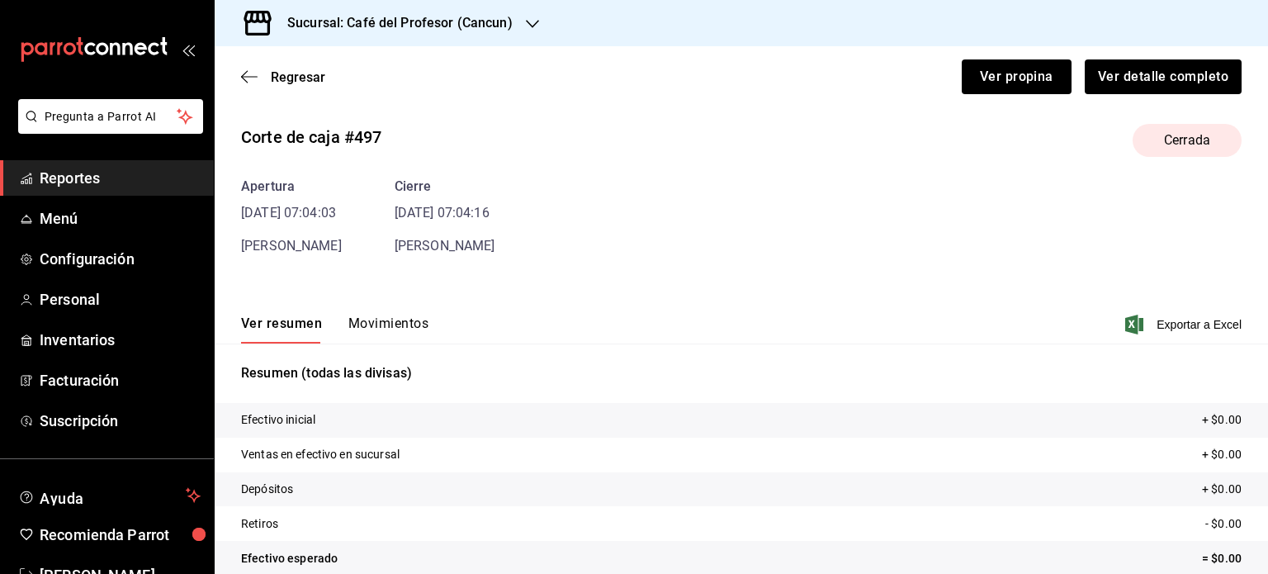
scroll to position [29, 0]
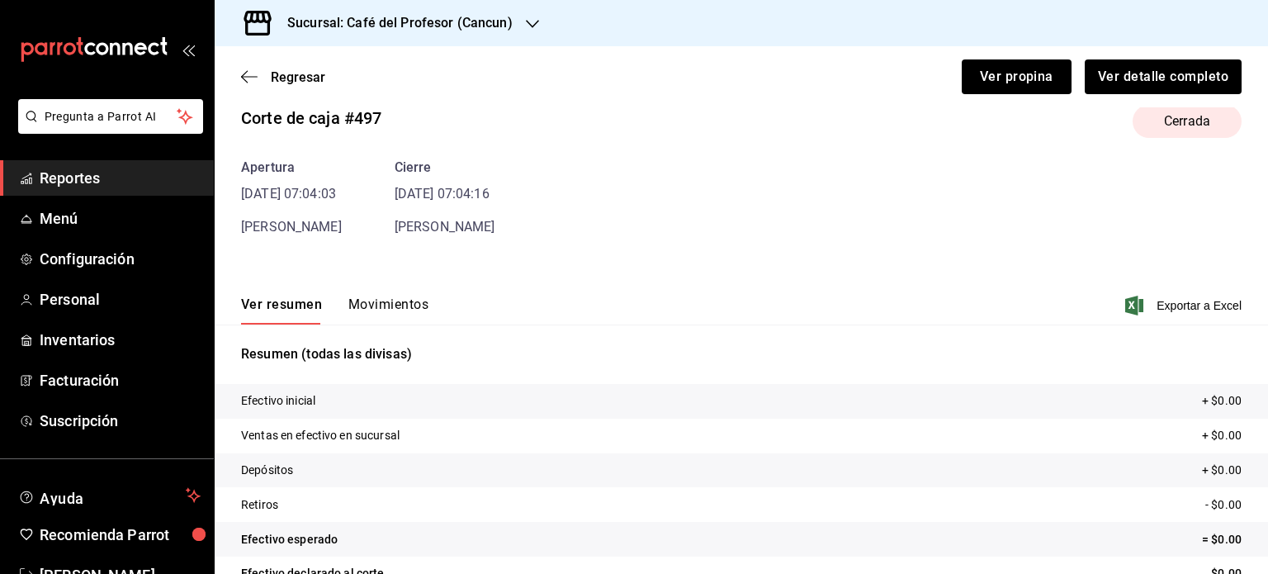
click at [409, 316] on button "Movimientos" at bounding box center [388, 310] width 80 height 28
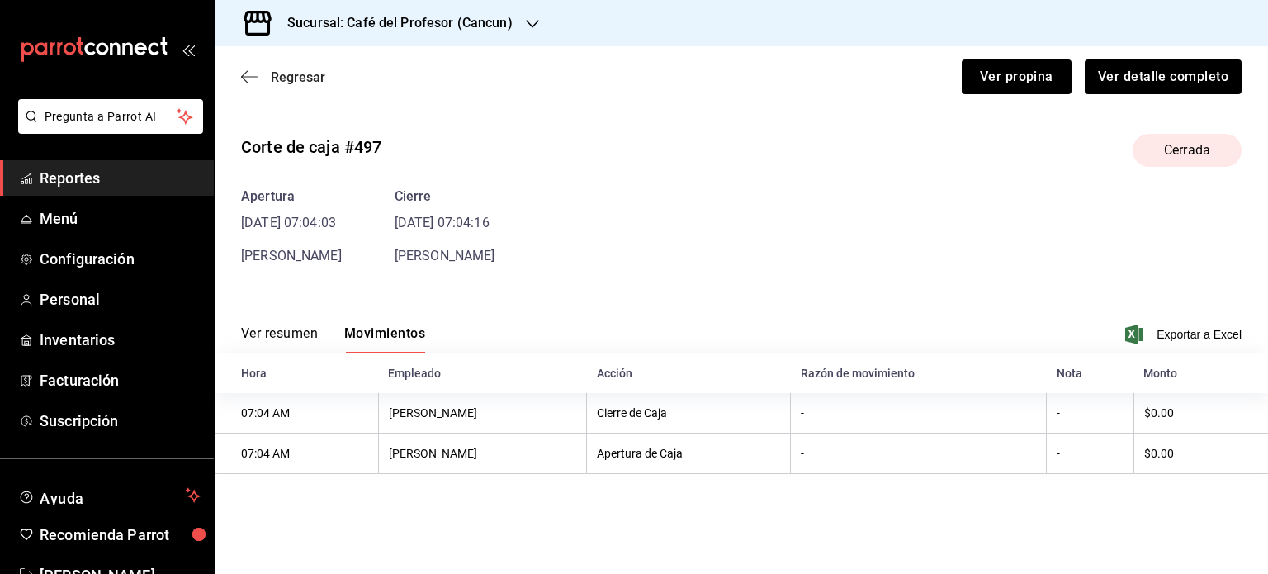
click at [291, 76] on span "Regresar" at bounding box center [298, 77] width 54 height 16
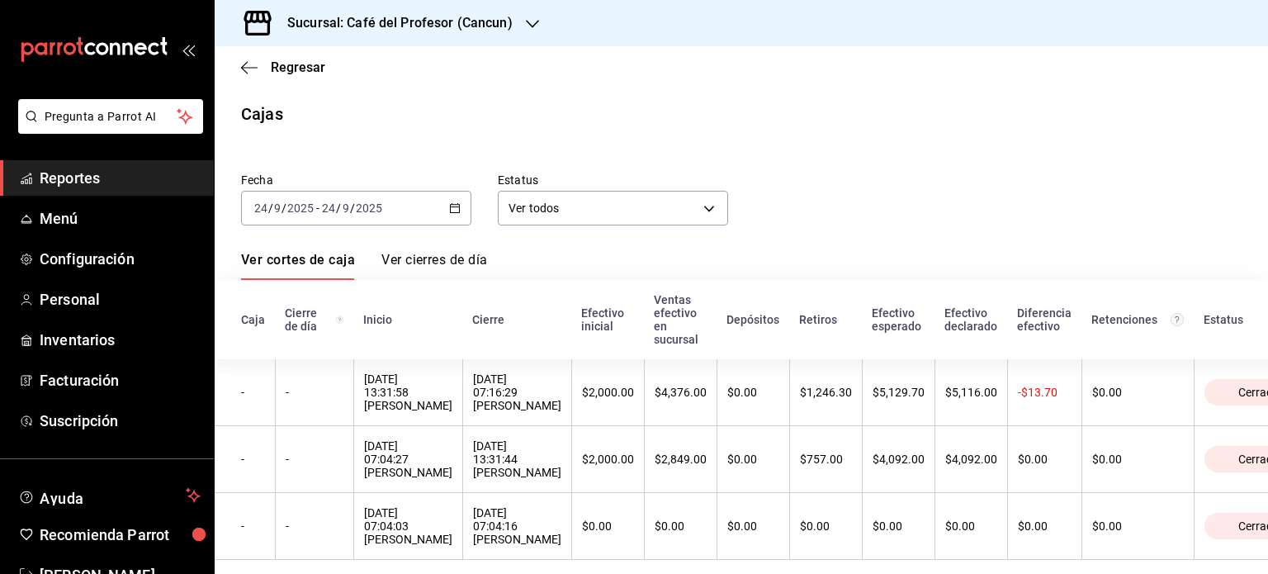
scroll to position [40, 0]
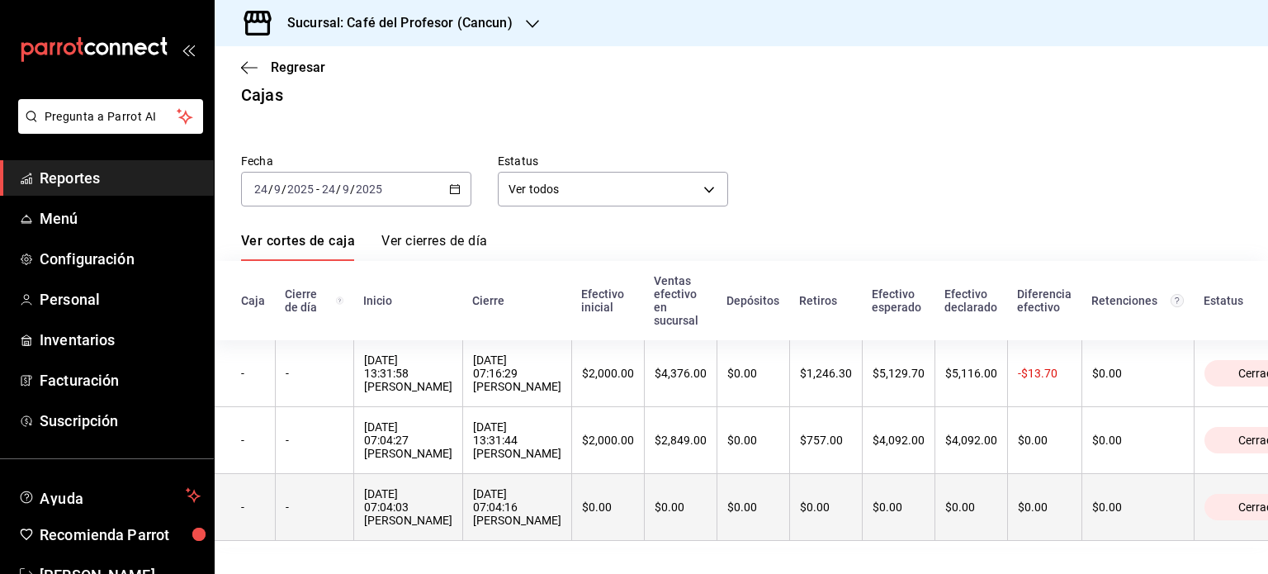
click at [632, 500] on div "$0.00" at bounding box center [899, 506] width 52 height 13
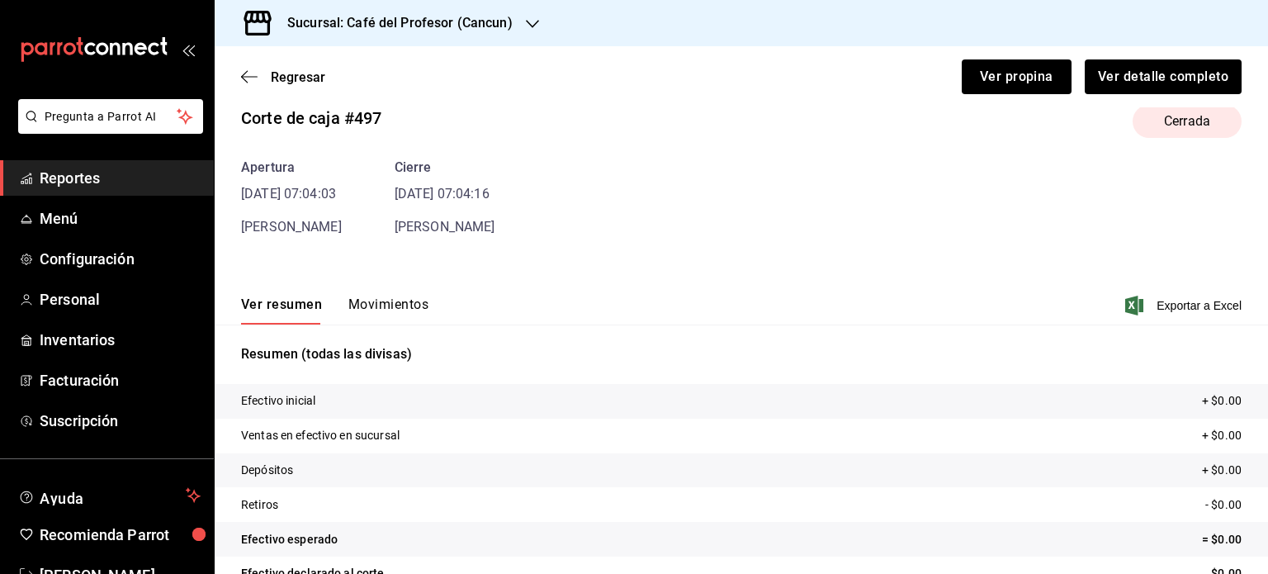
scroll to position [100, 0]
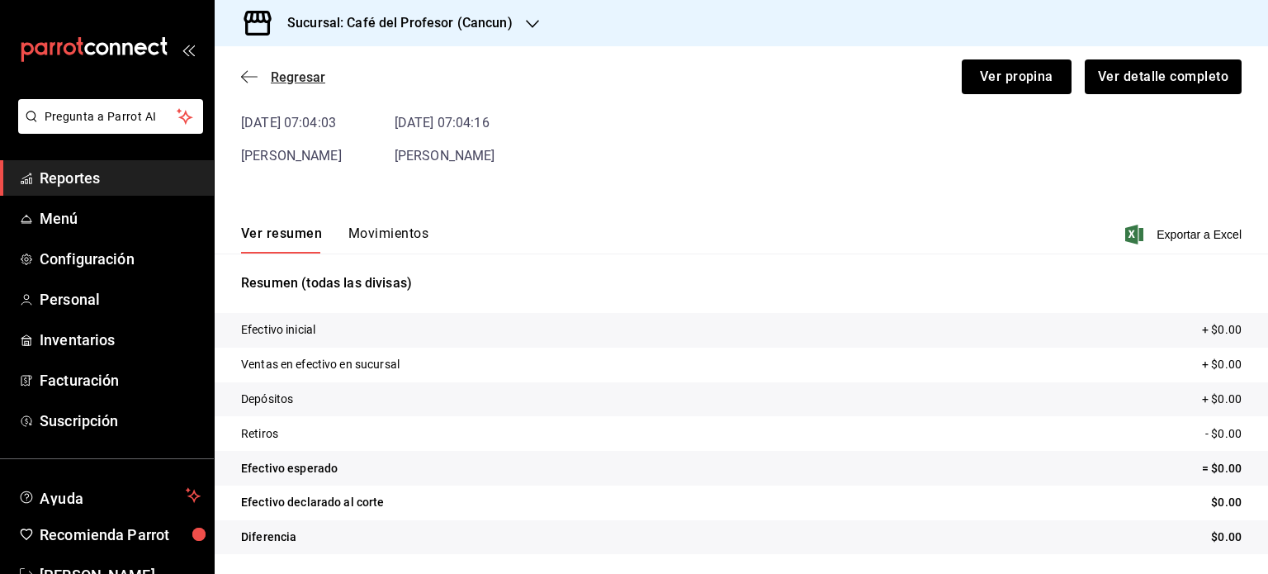
click at [276, 78] on span "Regresar" at bounding box center [298, 77] width 54 height 16
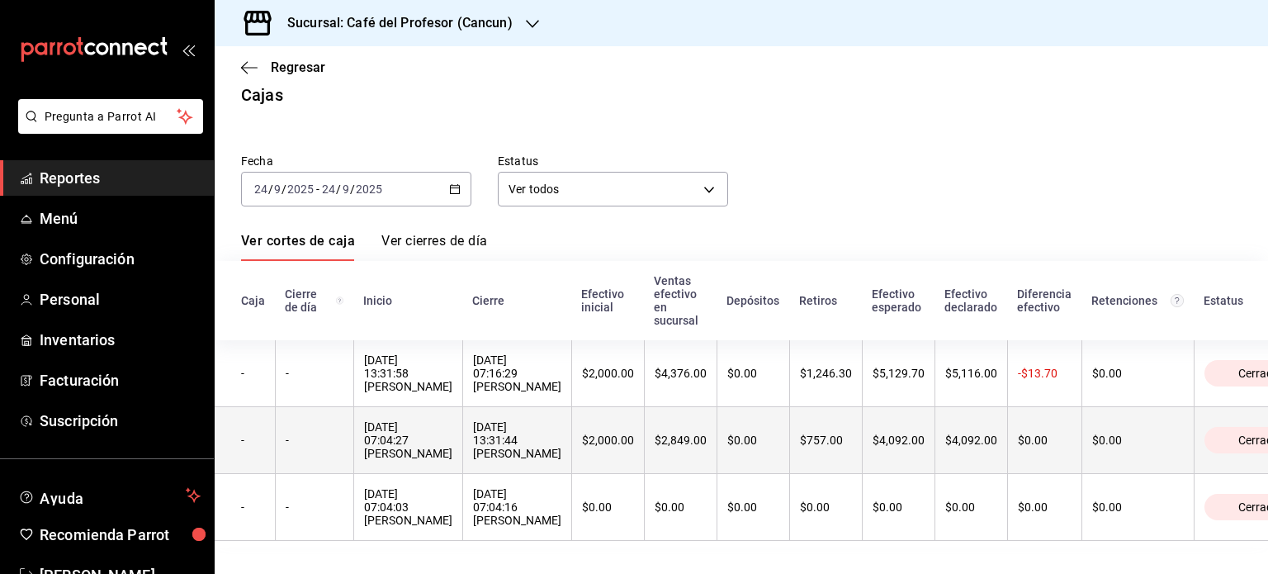
click at [415, 442] on div "[DATE] 07:04:27 [PERSON_NAME]" at bounding box center [408, 440] width 88 height 40
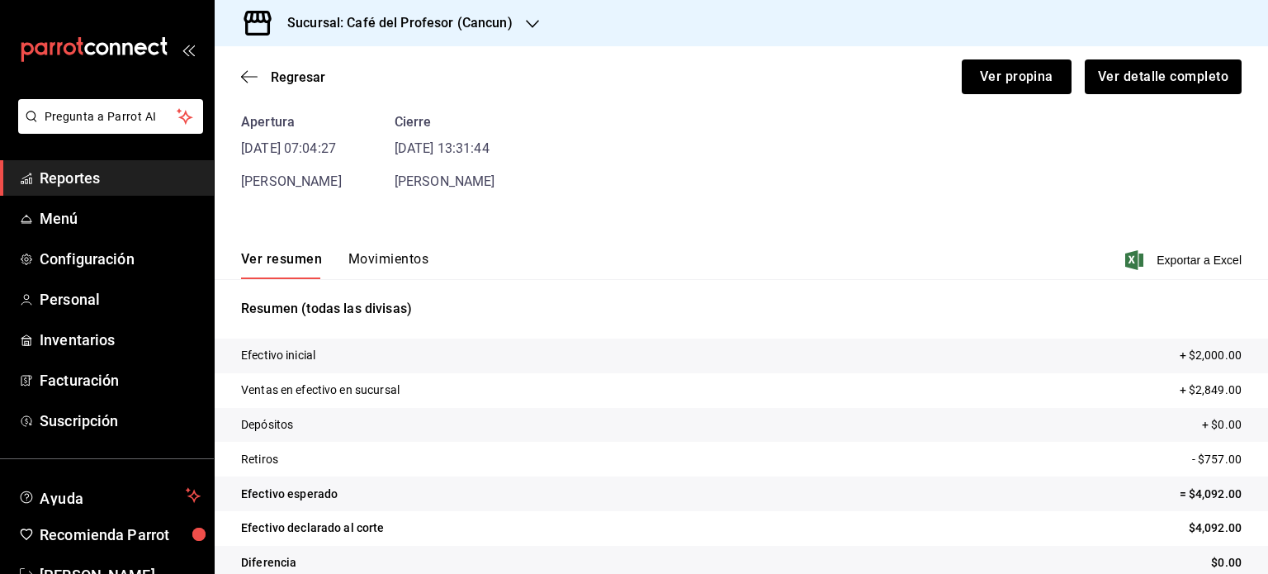
scroll to position [100, 0]
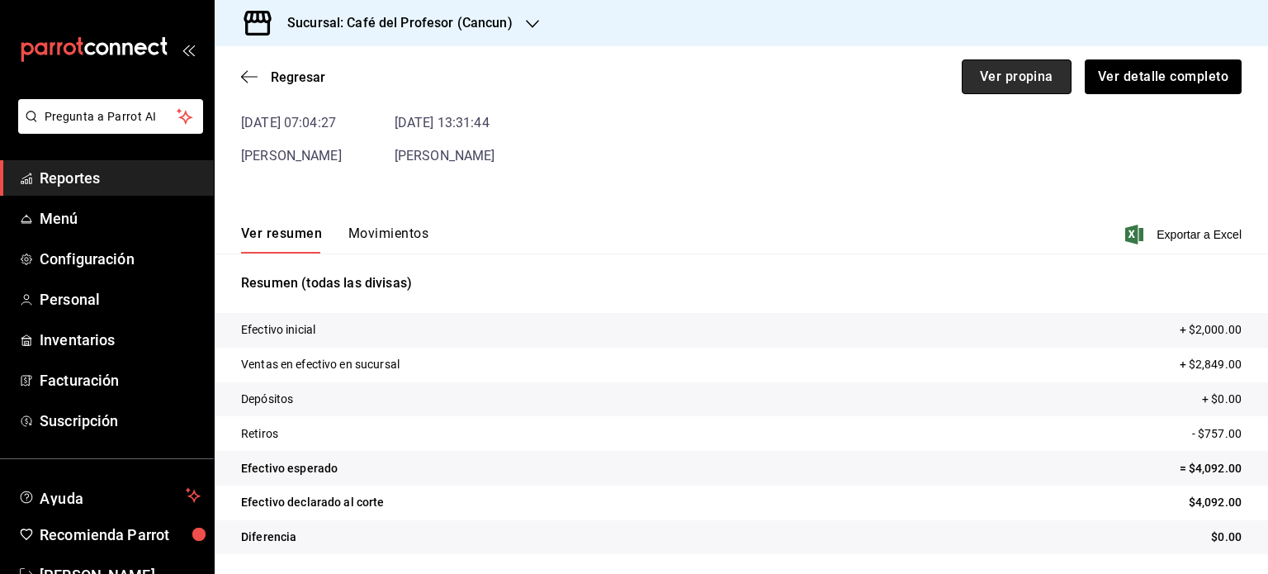
click at [632, 92] on button "Ver propina" at bounding box center [1017, 76] width 110 height 35
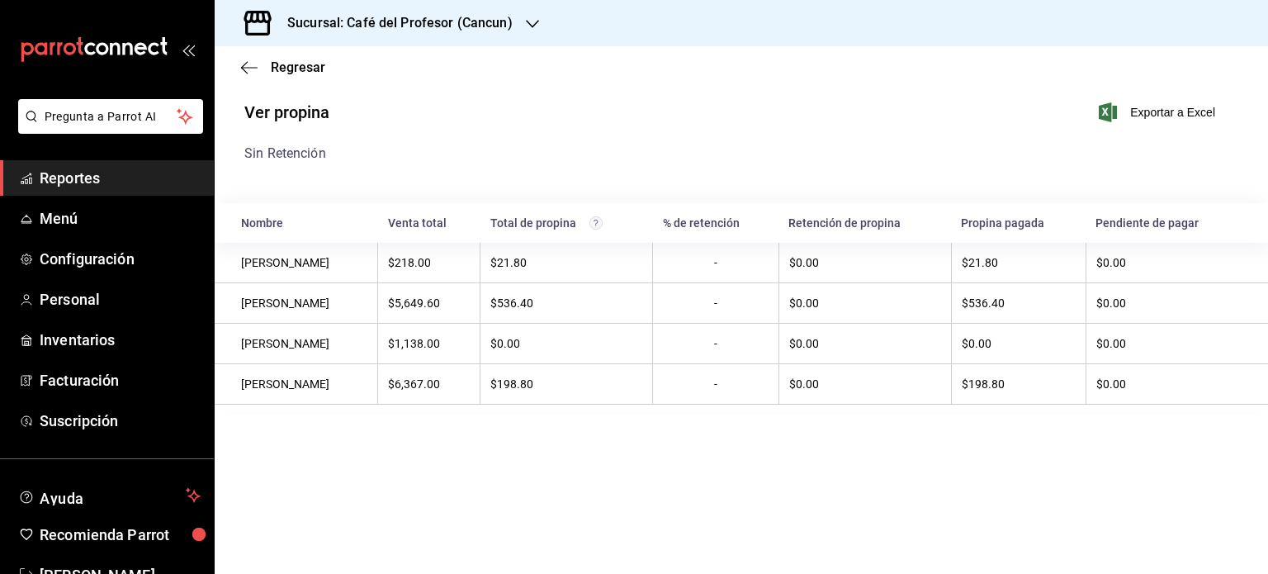
click at [266, 77] on div "Regresar" at bounding box center [741, 67] width 1053 height 42
click at [276, 72] on span "Regresar" at bounding box center [298, 67] width 54 height 16
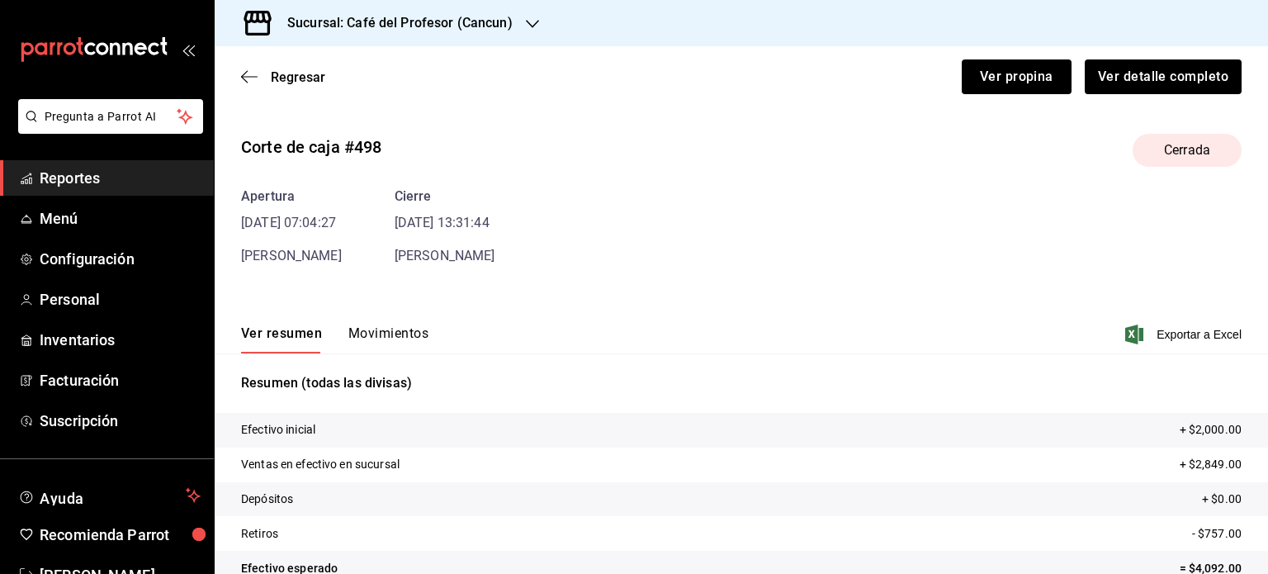
click at [408, 339] on button "Movimientos" at bounding box center [388, 339] width 80 height 28
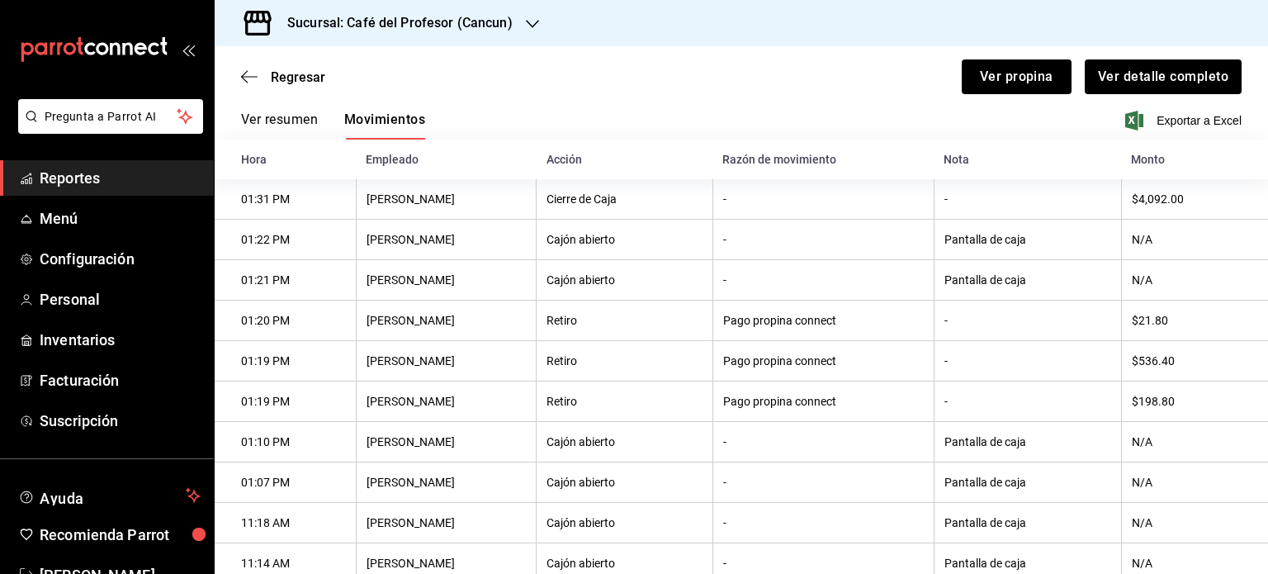
scroll to position [165, 0]
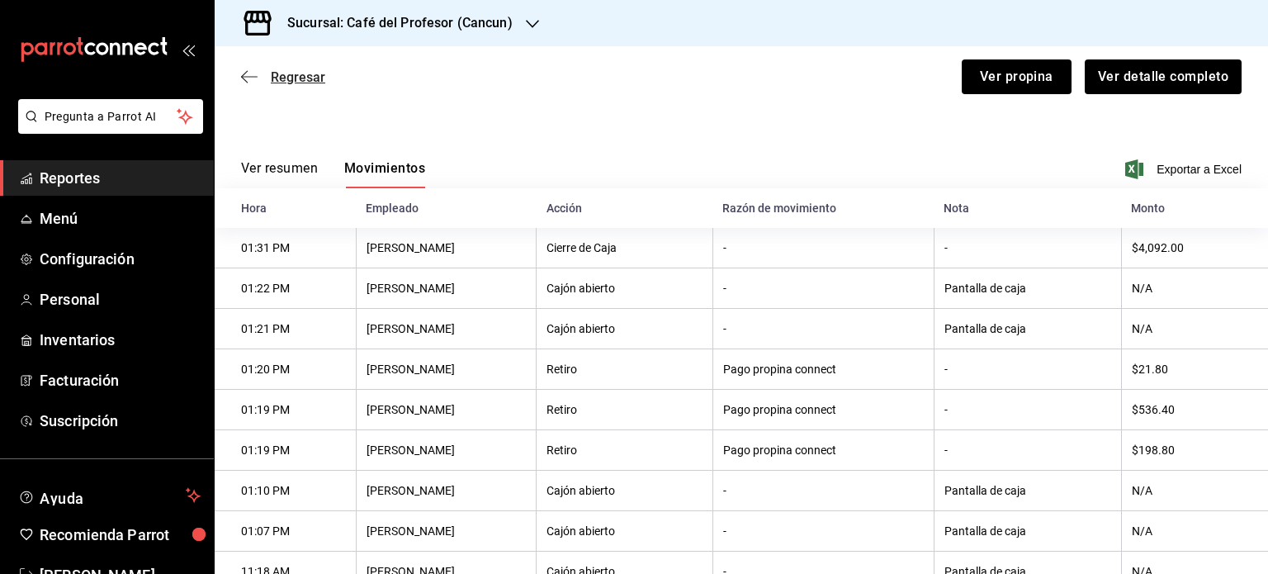
click at [277, 74] on span "Regresar" at bounding box center [298, 77] width 54 height 16
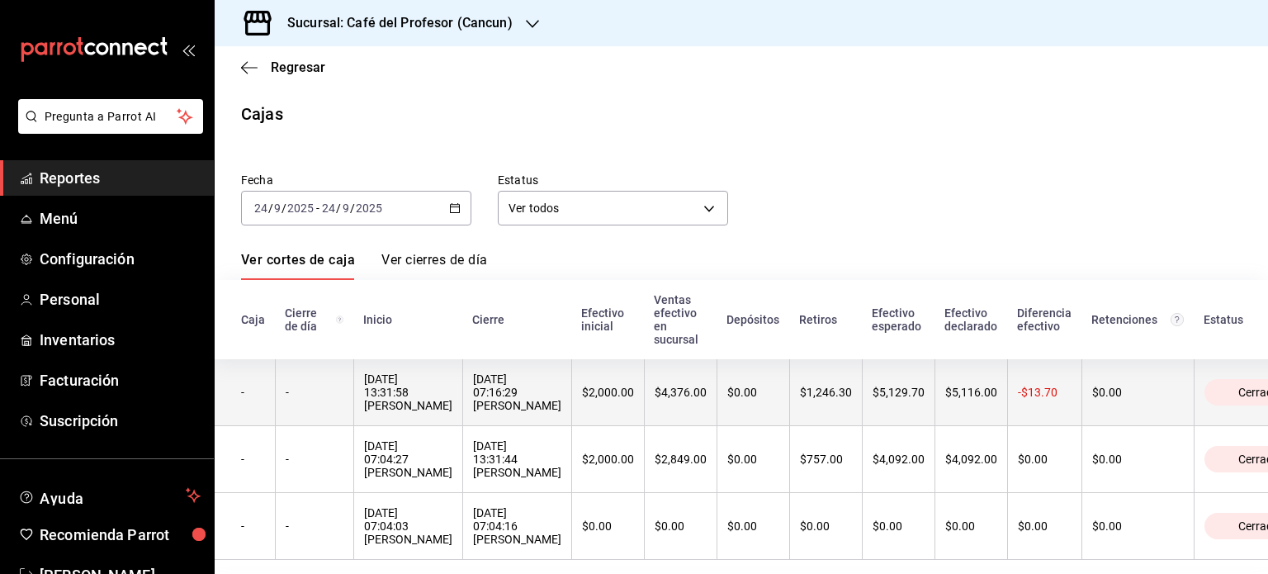
scroll to position [40, 0]
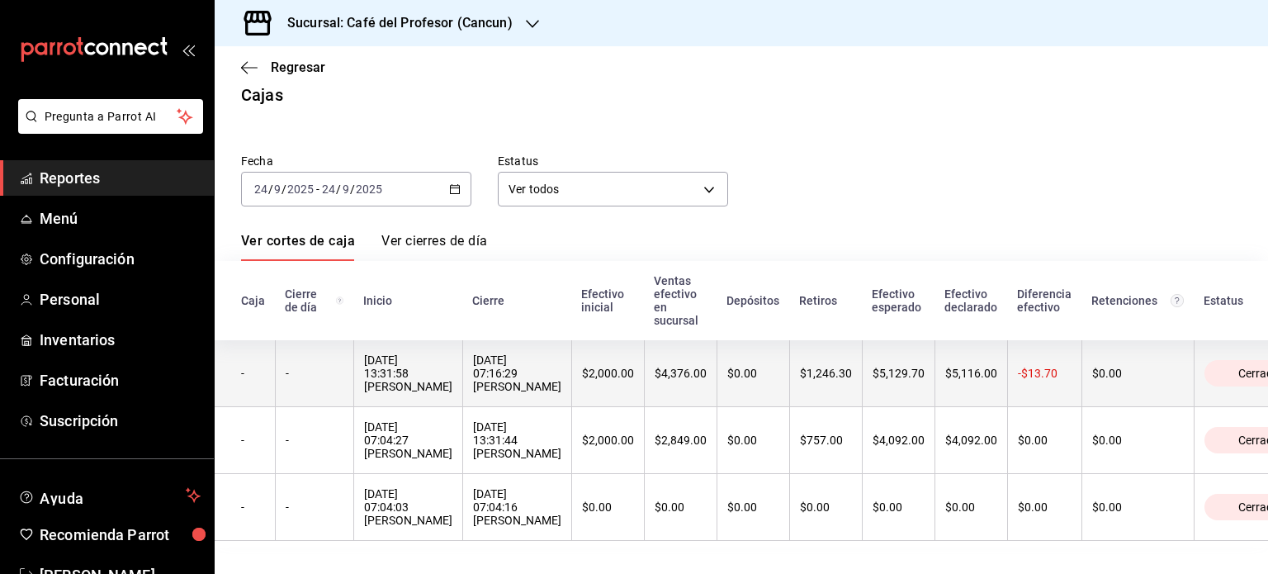
click at [561, 376] on div "[DATE] 07:16:29 [PERSON_NAME]" at bounding box center [517, 373] width 88 height 40
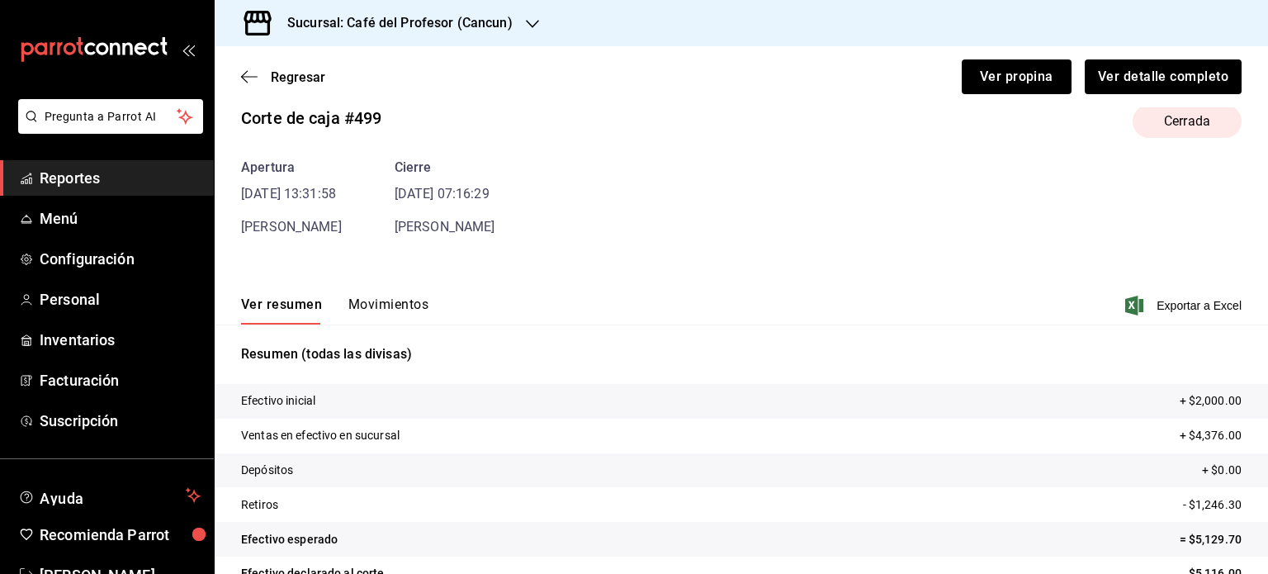
click at [393, 299] on button "Movimientos" at bounding box center [388, 310] width 80 height 28
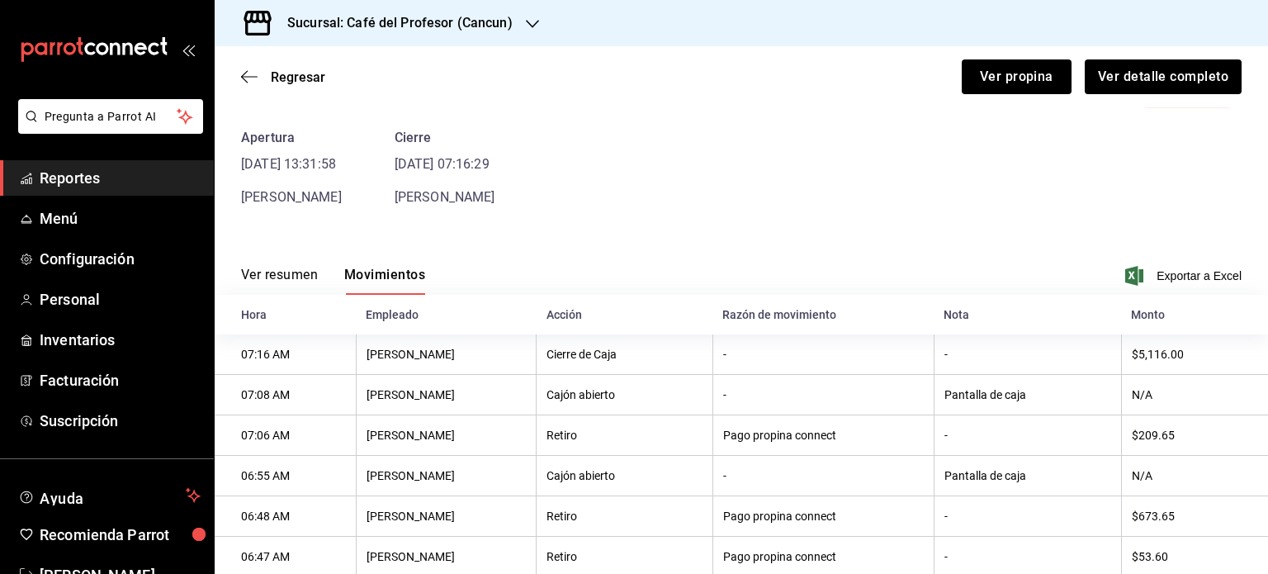
scroll to position [49, 0]
